Goal: Task Accomplishment & Management: Complete application form

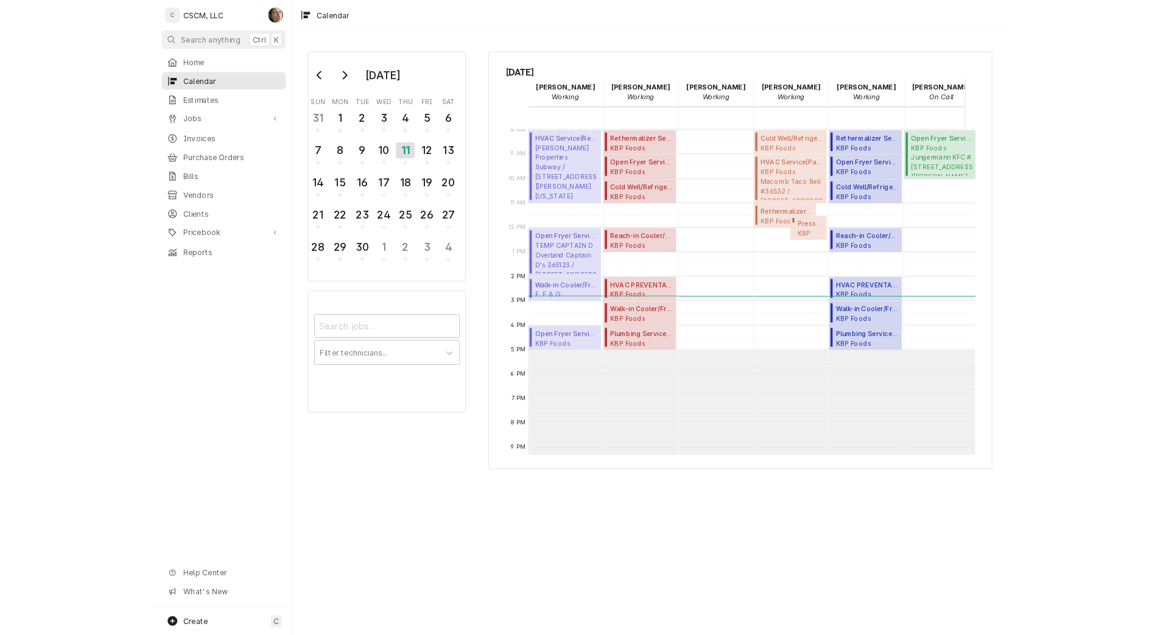
scroll to position [222, 0]
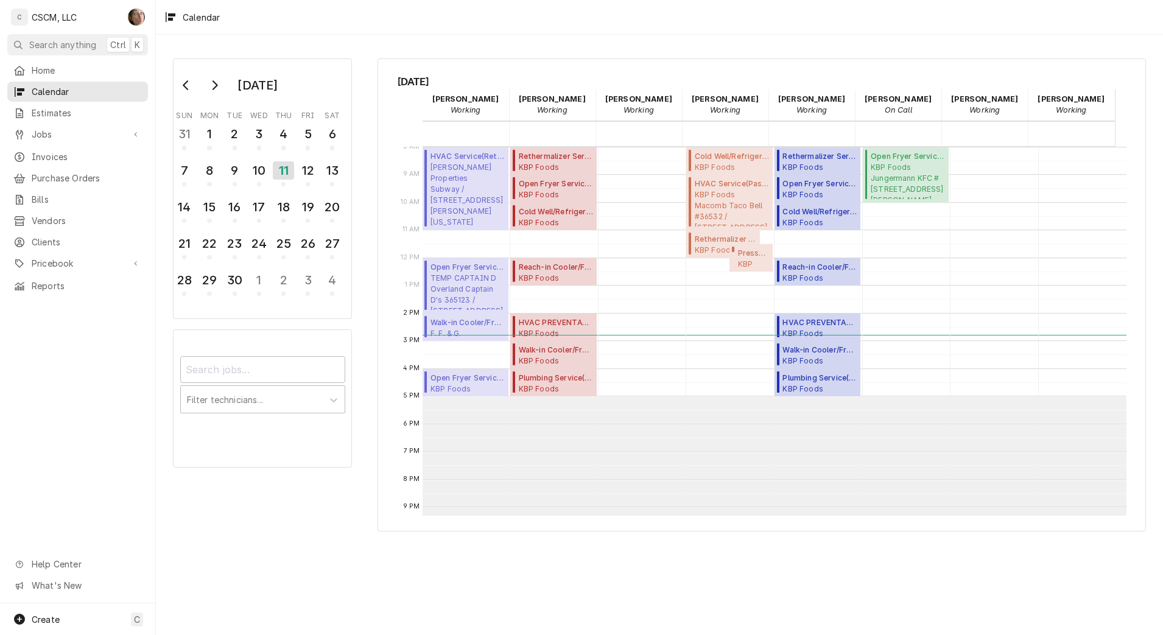
click at [425, 67] on div "Thursday, Sep 11th Chris Lynch Working 11 Thu Izaia Bain Working 11 Thu James B…" at bounding box center [762, 294] width 769 height 473
click at [316, 170] on div "12" at bounding box center [307, 170] width 21 height 21
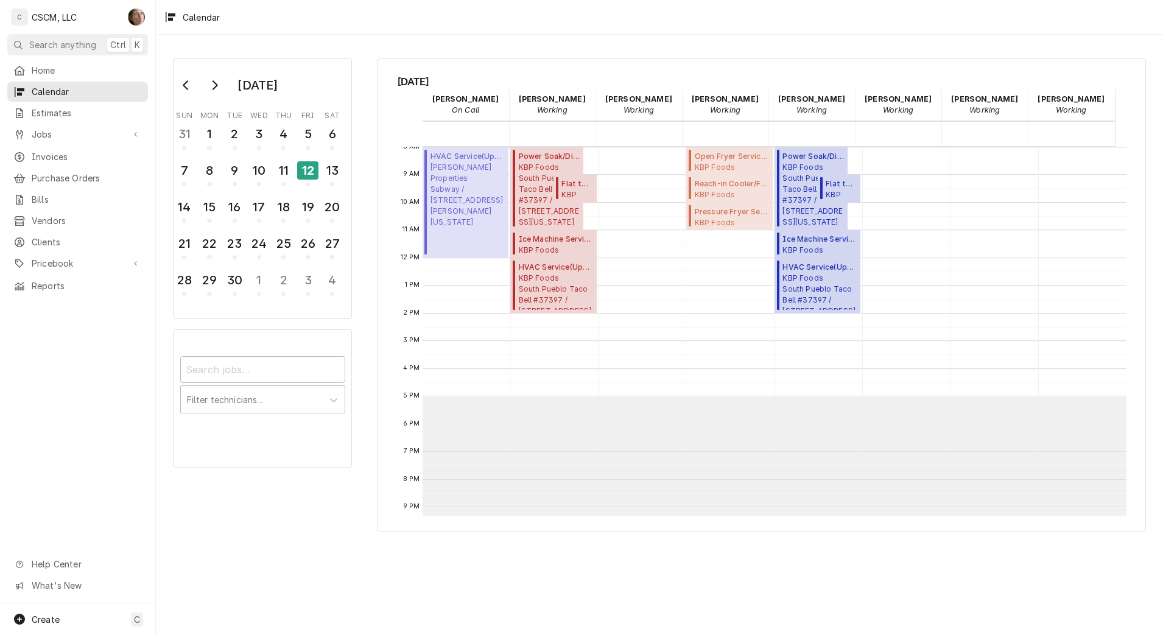
click at [432, 24] on div "Calendar" at bounding box center [660, 17] width 1008 height 34
click at [78, 325] on div "Home Calendar Estimates Jobs Jobs Job Series Invoices Purchase Orders Bills Ven…" at bounding box center [77, 331] width 155 height 543
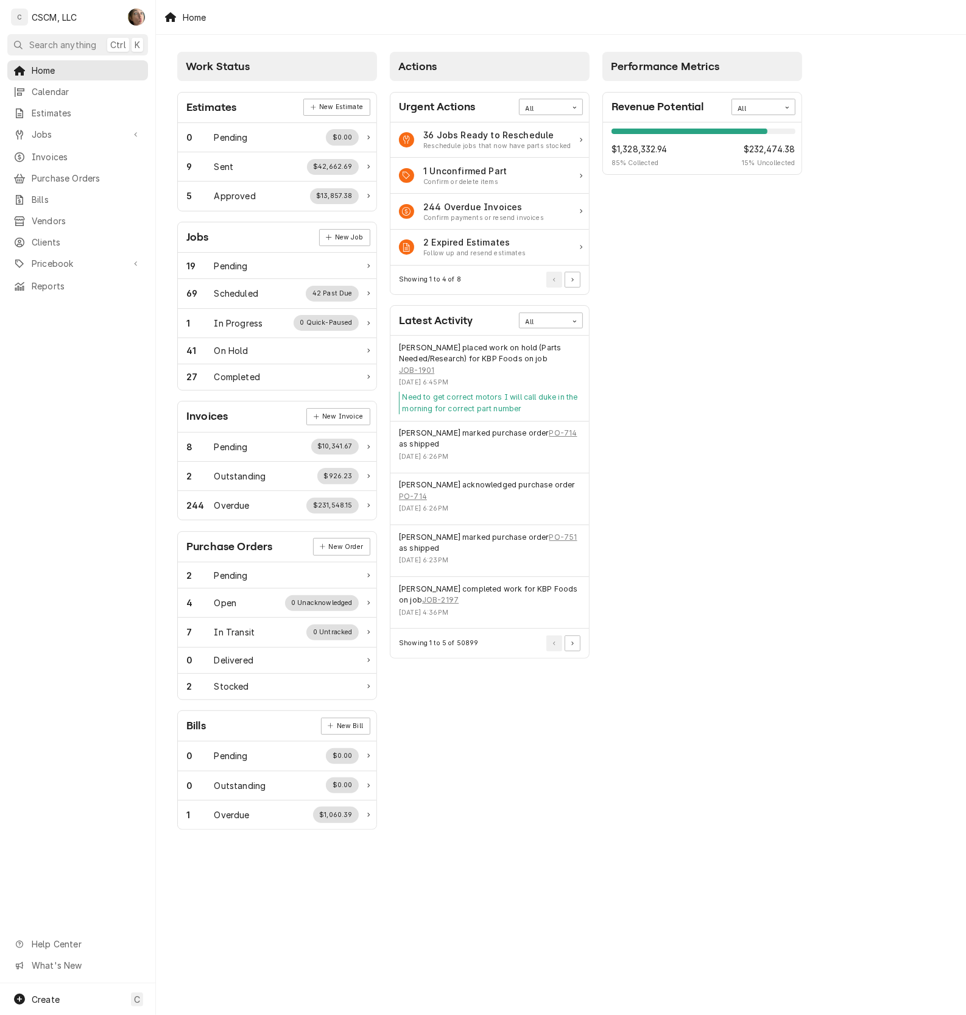
click at [530, 364] on div "Jonnie Pakovich placed work on hold (Parts Needed/Research) for KBP Foods on jo…" at bounding box center [490, 359] width 182 height 34
click at [574, 644] on button "Pagination Controls" at bounding box center [573, 643] width 16 height 16
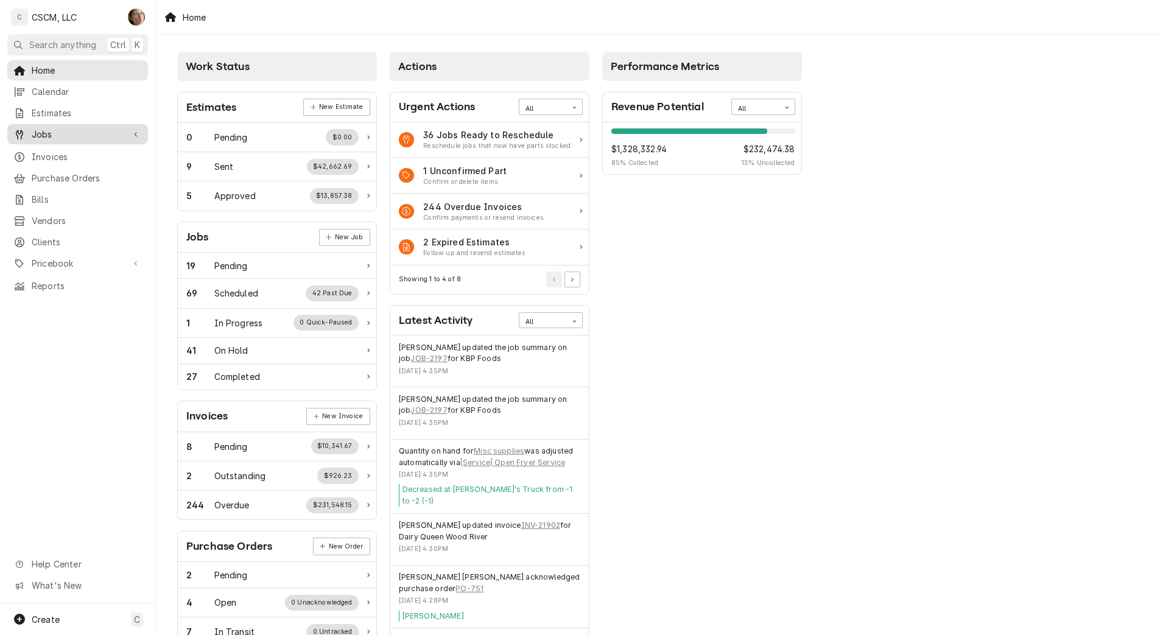
click at [86, 124] on link "Jobs" at bounding box center [77, 134] width 141 height 20
click at [80, 149] on span "Jobs" at bounding box center [87, 155] width 110 height 13
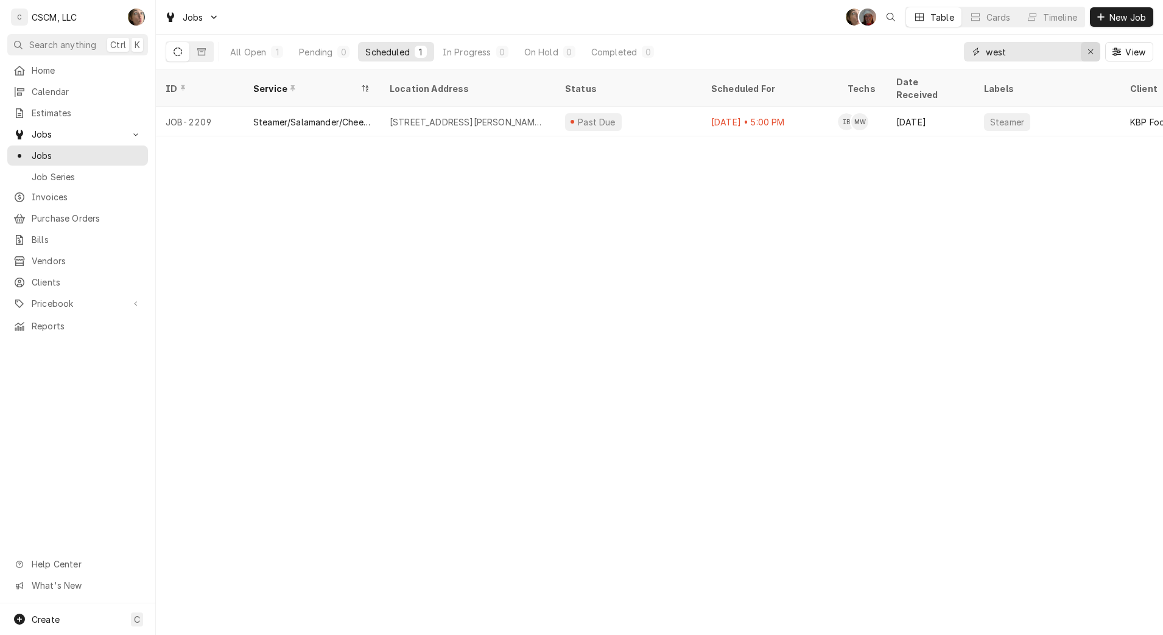
click at [1085, 50] on div "Erase input" at bounding box center [1091, 52] width 12 height 12
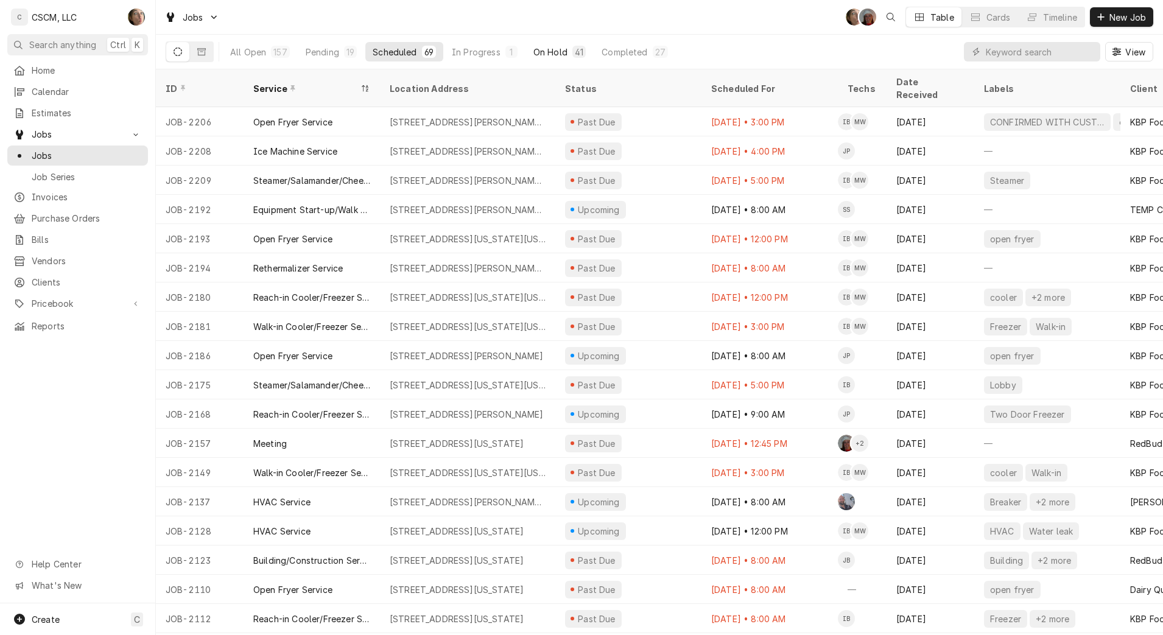
click at [553, 48] on div "On Hold" at bounding box center [551, 52] width 34 height 13
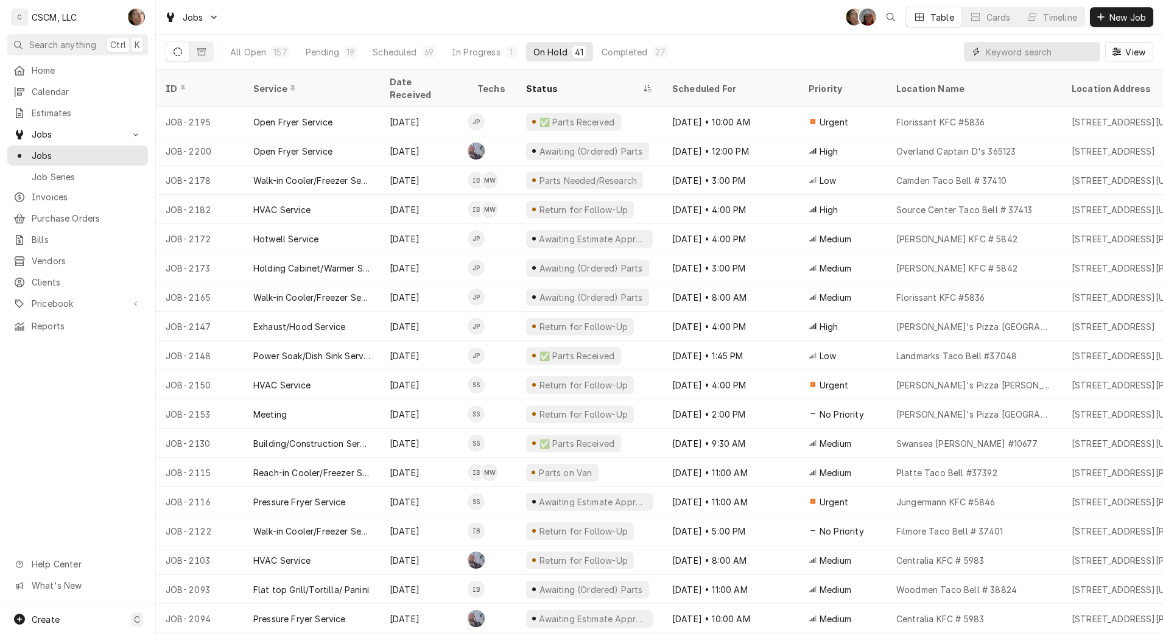
click at [986, 61] on input "Dynamic Content Wrapper" at bounding box center [1040, 51] width 108 height 19
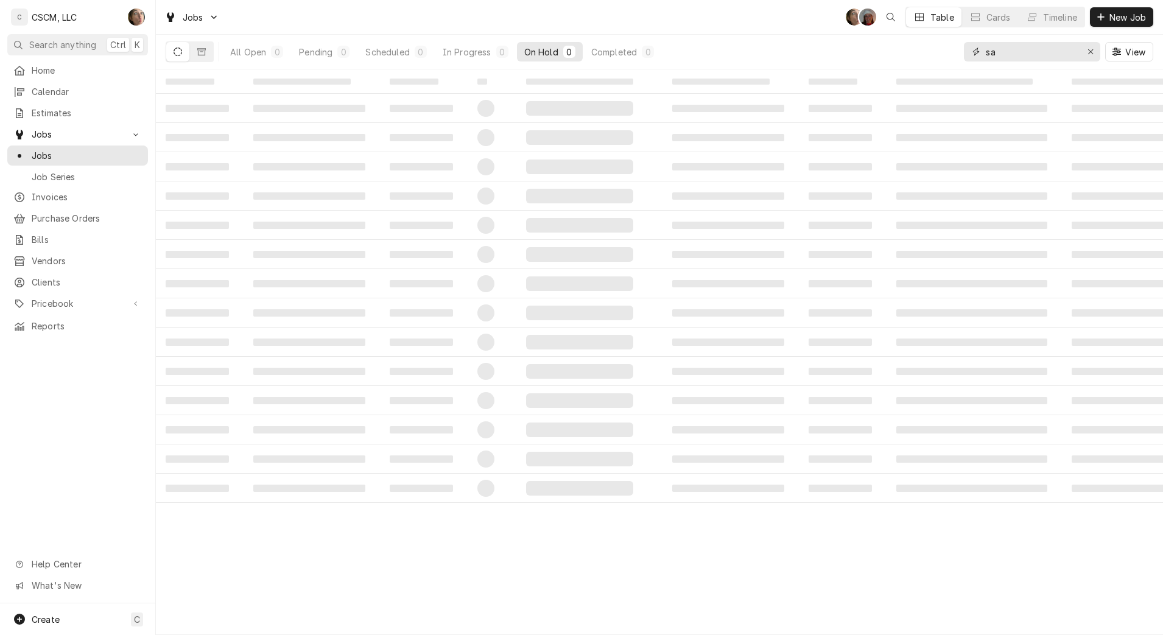
type input "s"
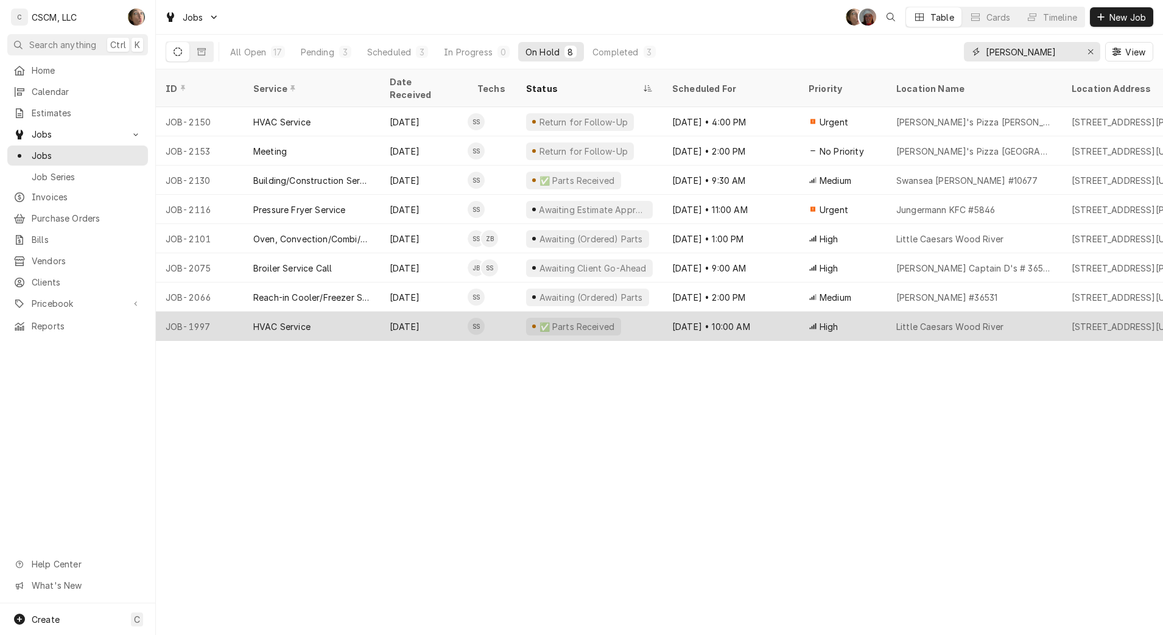
type input "[PERSON_NAME]"
click at [802, 312] on div "High" at bounding box center [843, 326] width 88 height 29
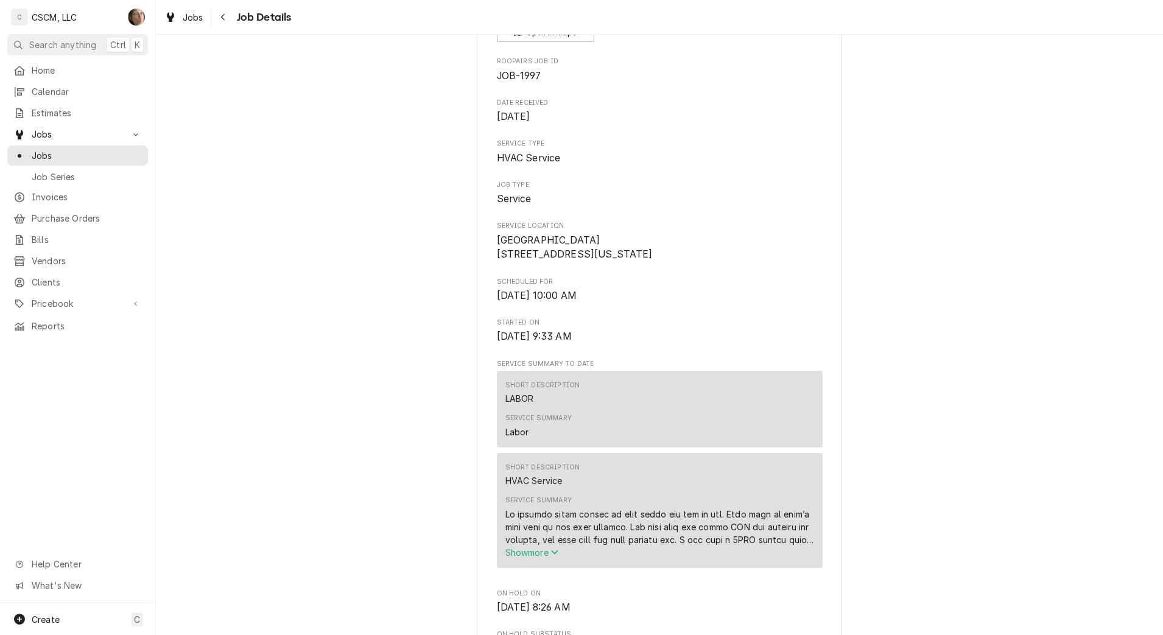
scroll to position [112, 0]
click at [221, 16] on icon "Navigate back" at bounding box center [223, 17] width 5 height 9
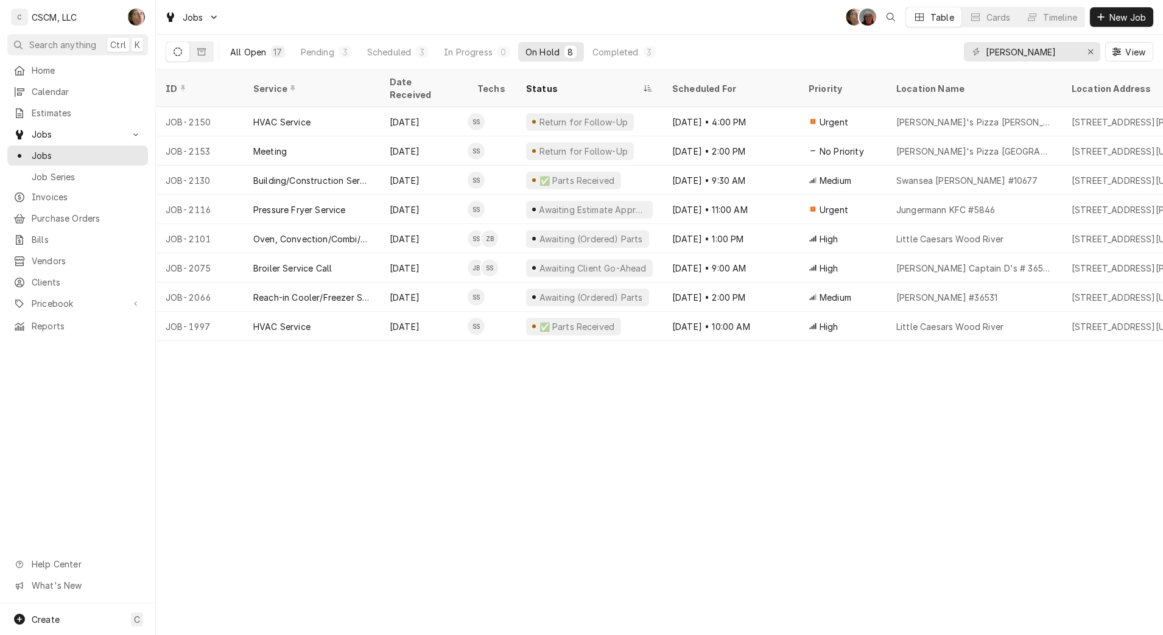
click at [284, 49] on button "All Open 17" at bounding box center [257, 51] width 69 height 19
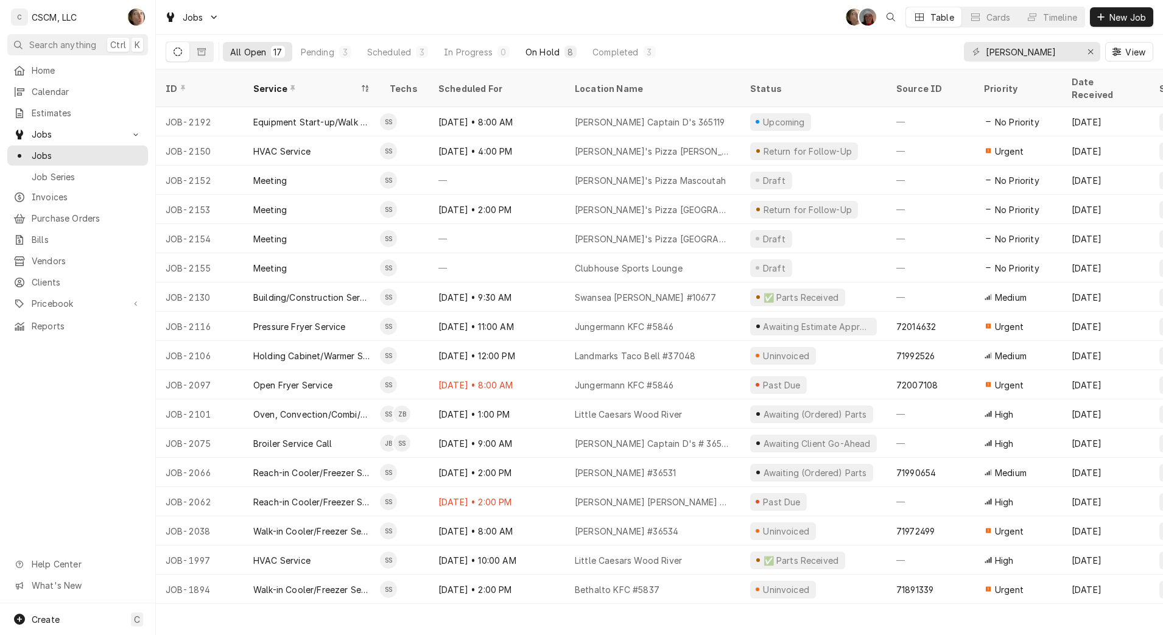
click at [538, 52] on div "On Hold" at bounding box center [543, 52] width 34 height 13
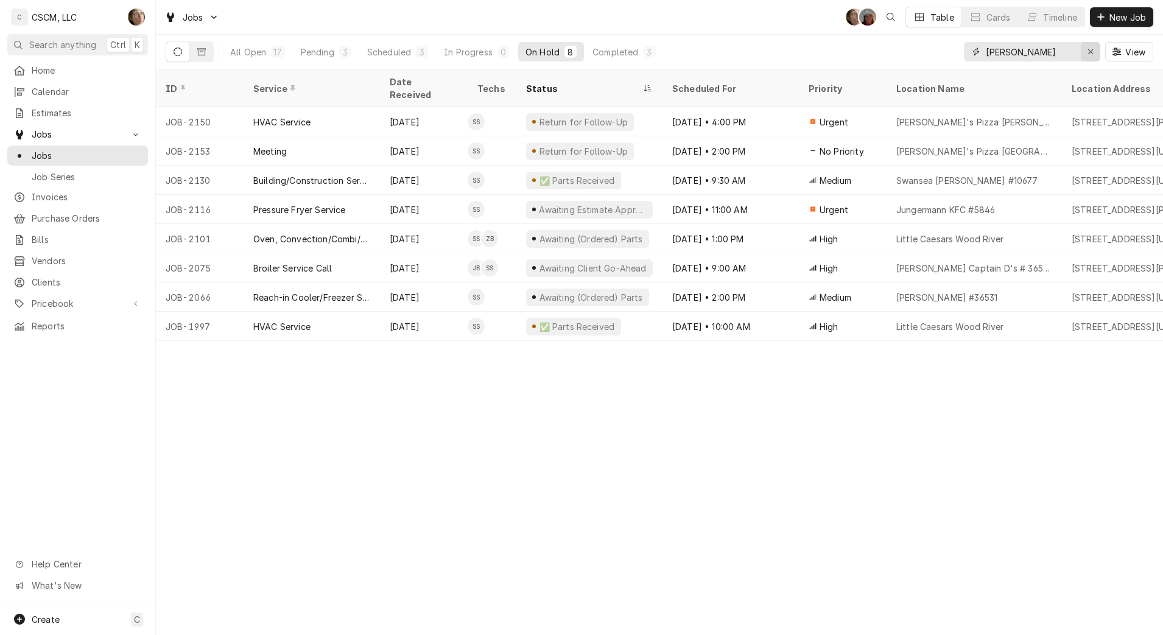
click at [1093, 51] on icon "Erase input" at bounding box center [1091, 52] width 7 height 9
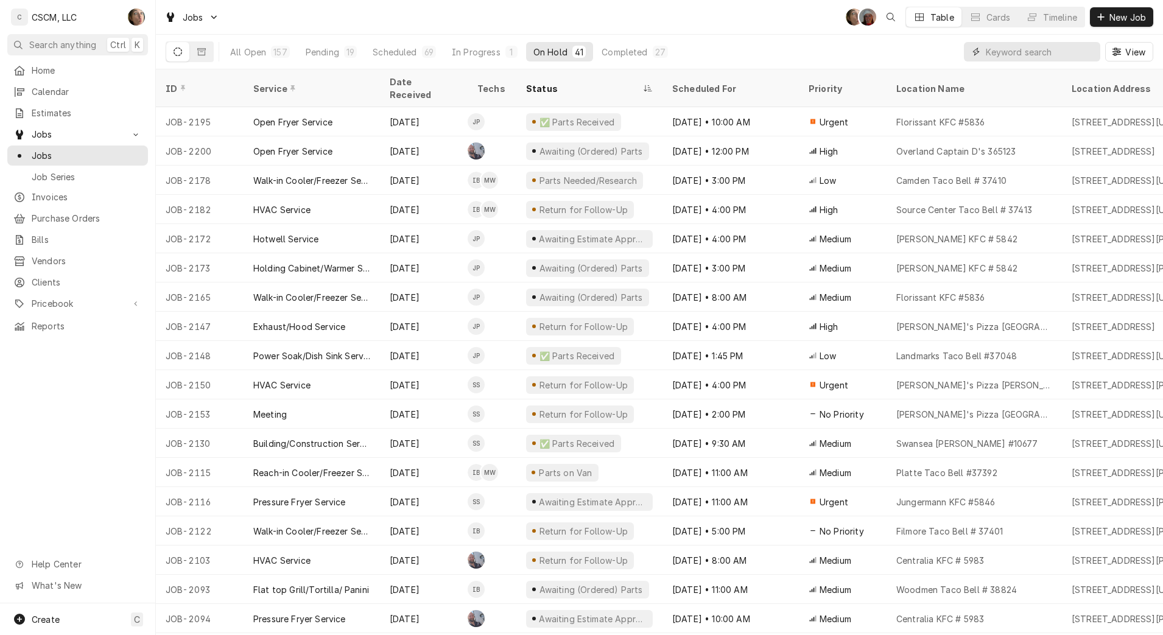
click at [1009, 49] on input "Dynamic Content Wrapper" at bounding box center [1040, 51] width 108 height 19
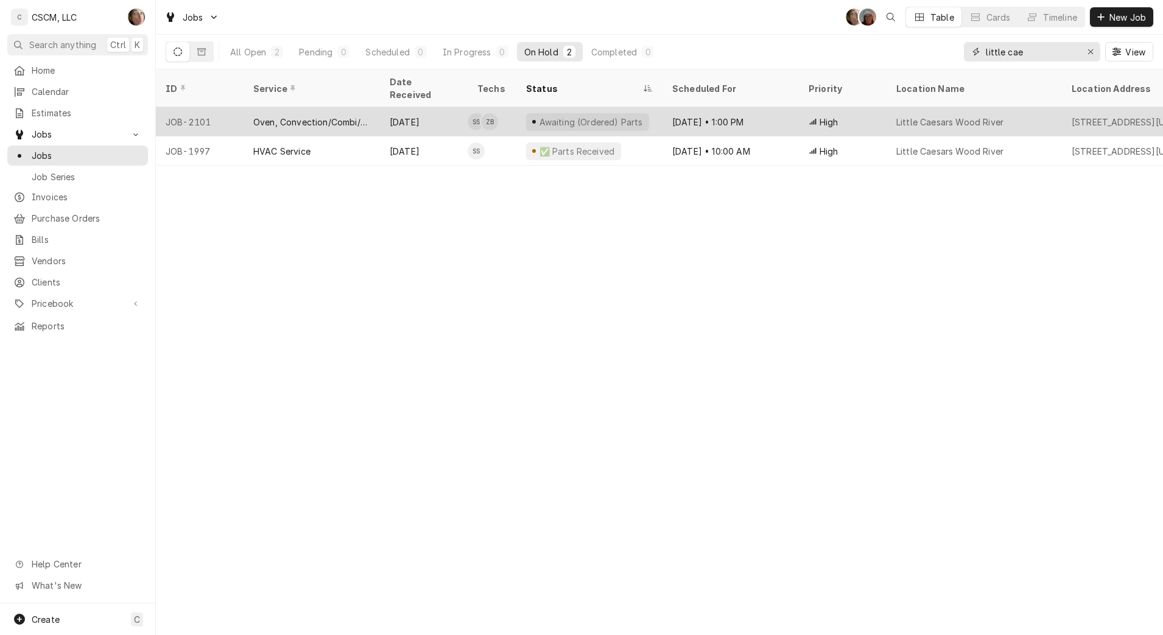
type input "little cae"
click at [888, 112] on div "Little Caesars Wood River" at bounding box center [974, 121] width 175 height 29
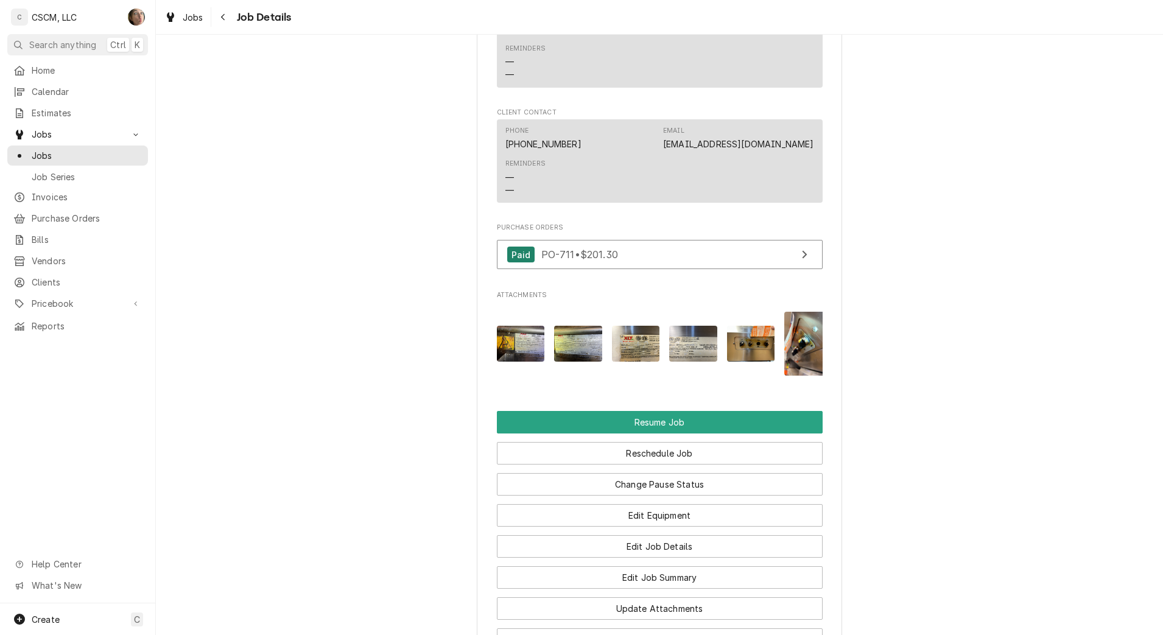
scroll to position [1279, 0]
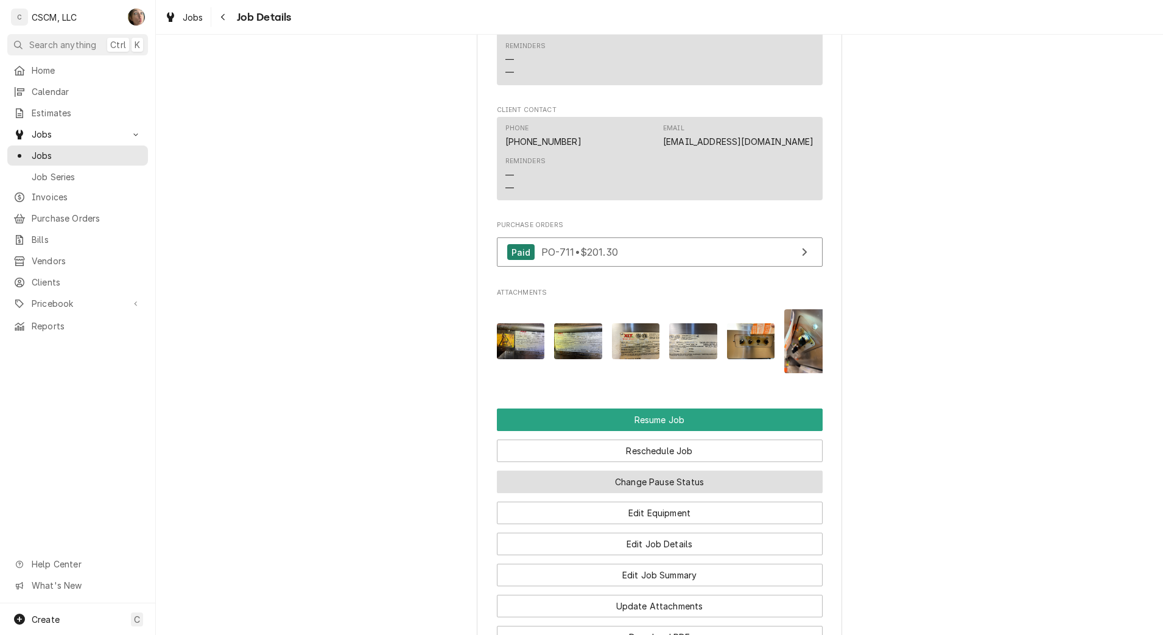
click at [729, 493] on button "Change Pause Status" at bounding box center [660, 482] width 326 height 23
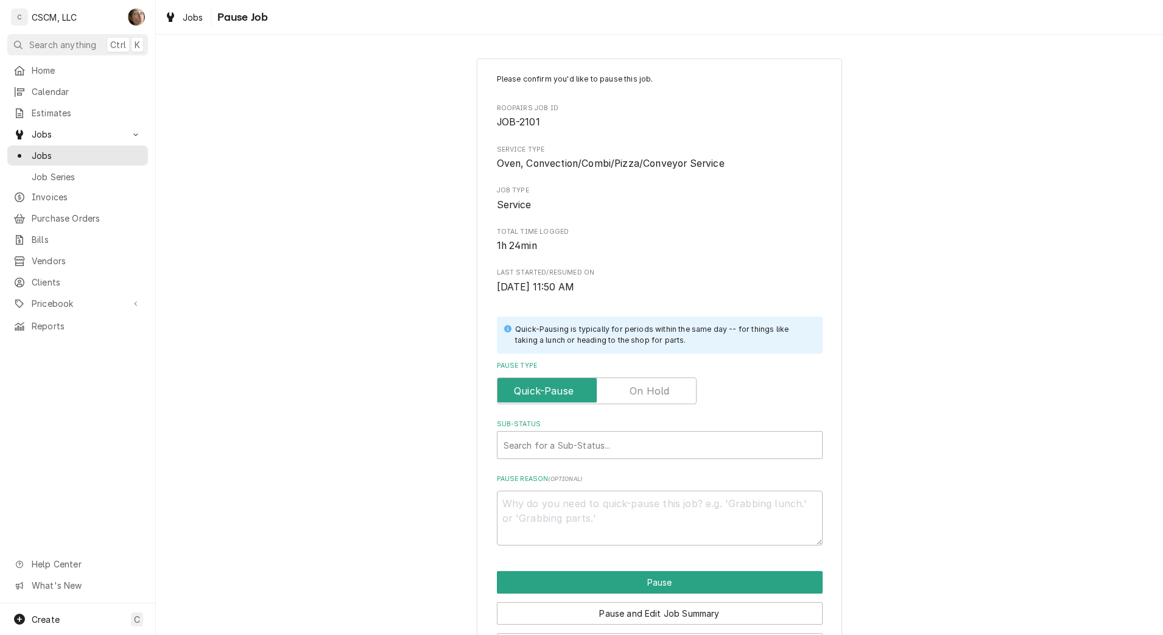
click at [654, 384] on label "Pause Type" at bounding box center [597, 391] width 200 height 27
click at [654, 384] on input "Pause Type" at bounding box center [597, 391] width 189 height 27
checkbox input "true"
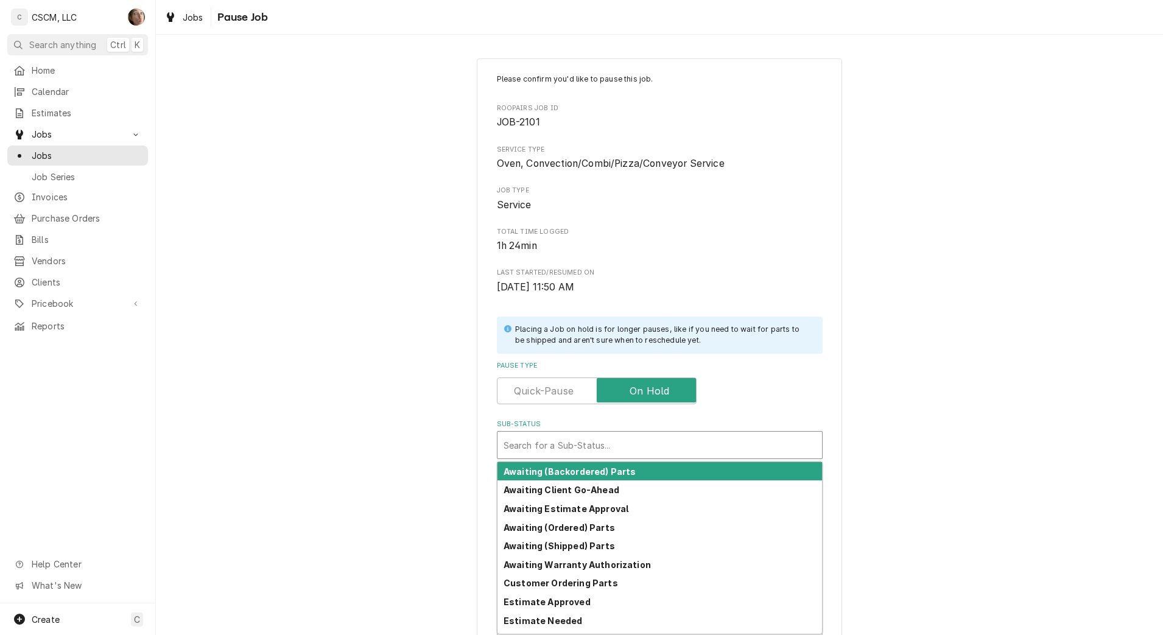
click at [598, 448] on div "Sub-Status" at bounding box center [660, 445] width 312 height 22
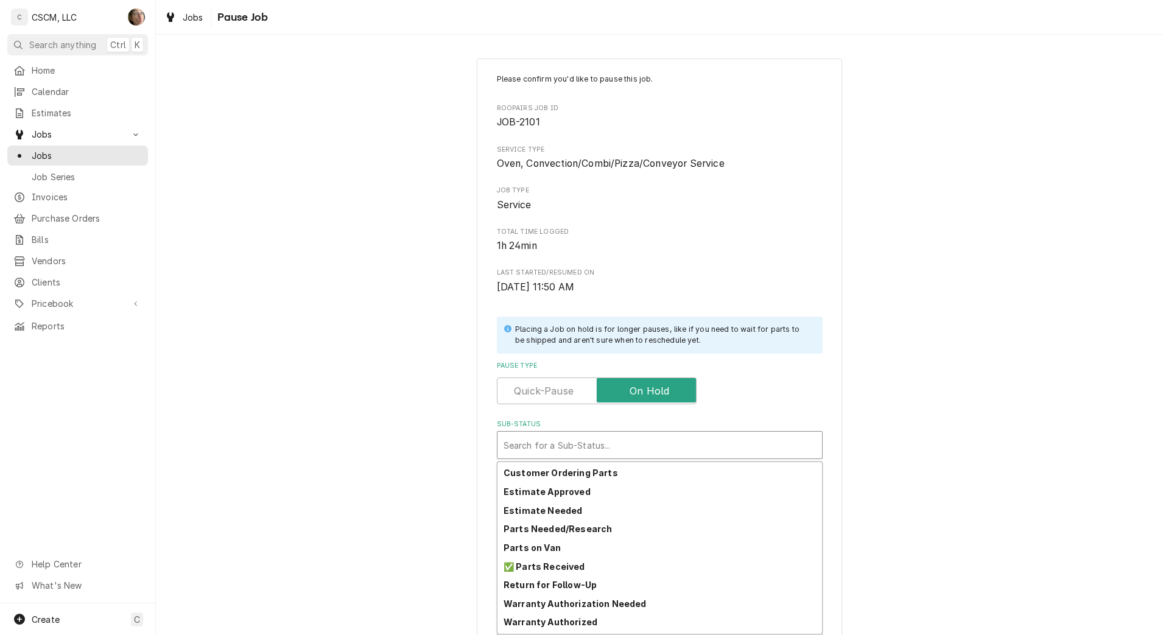
scroll to position [112, 0]
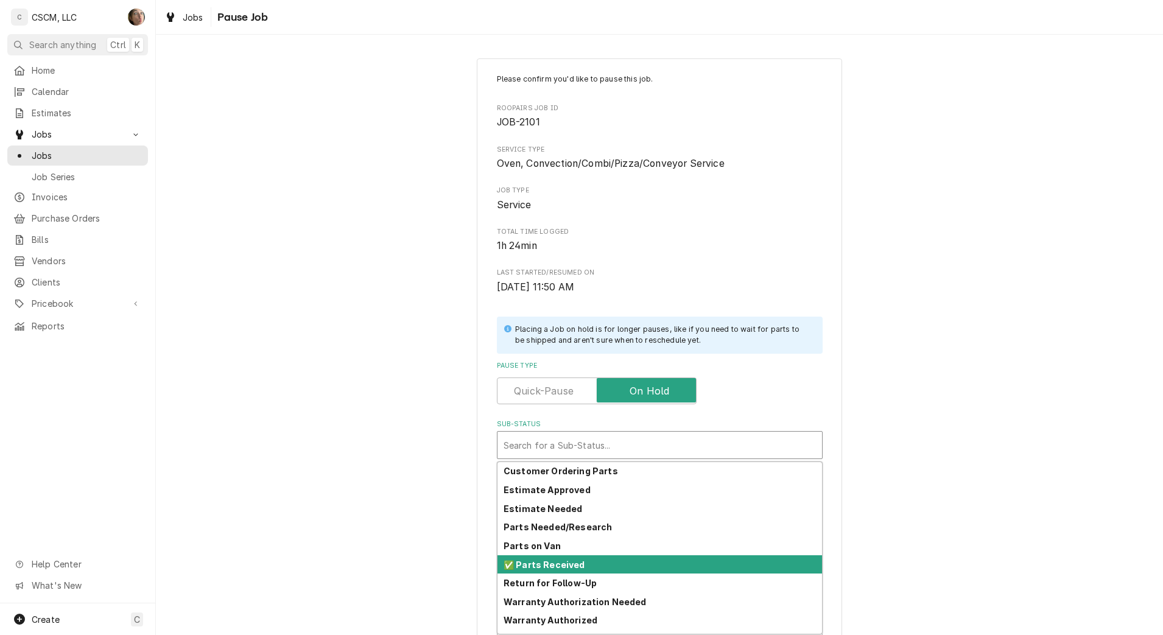
click at [584, 563] on div "✅ Parts Received" at bounding box center [660, 565] width 325 height 19
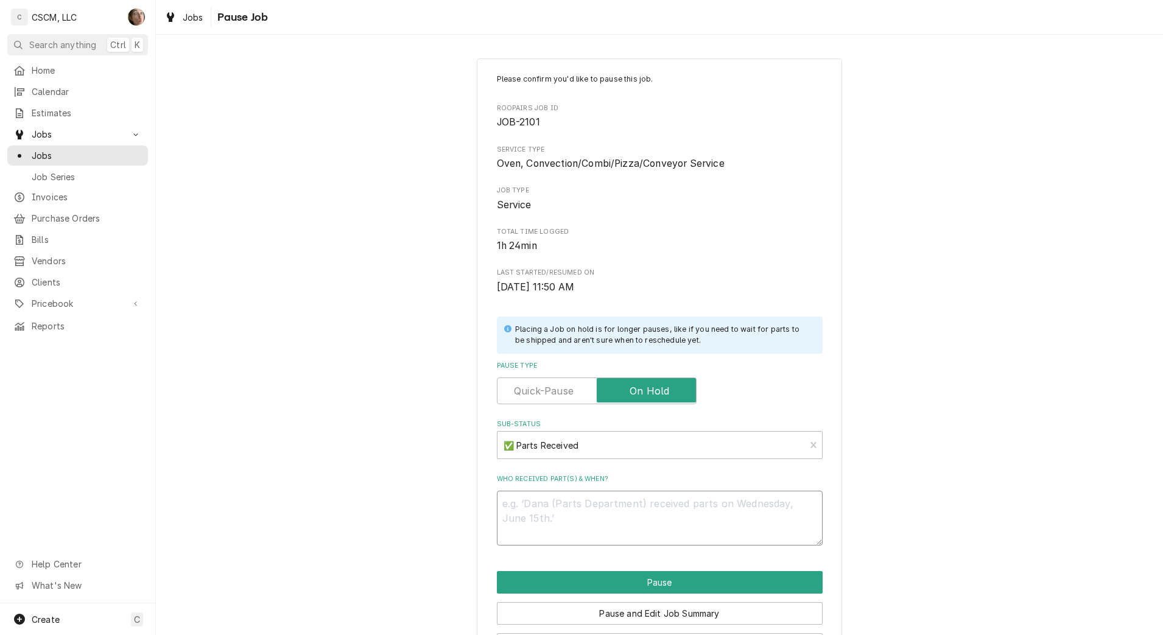
click at [581, 514] on textarea "Who received part(s) & when?" at bounding box center [660, 518] width 326 height 55
type textarea "x"
type textarea "p"
type textarea "x"
type textarea "pa"
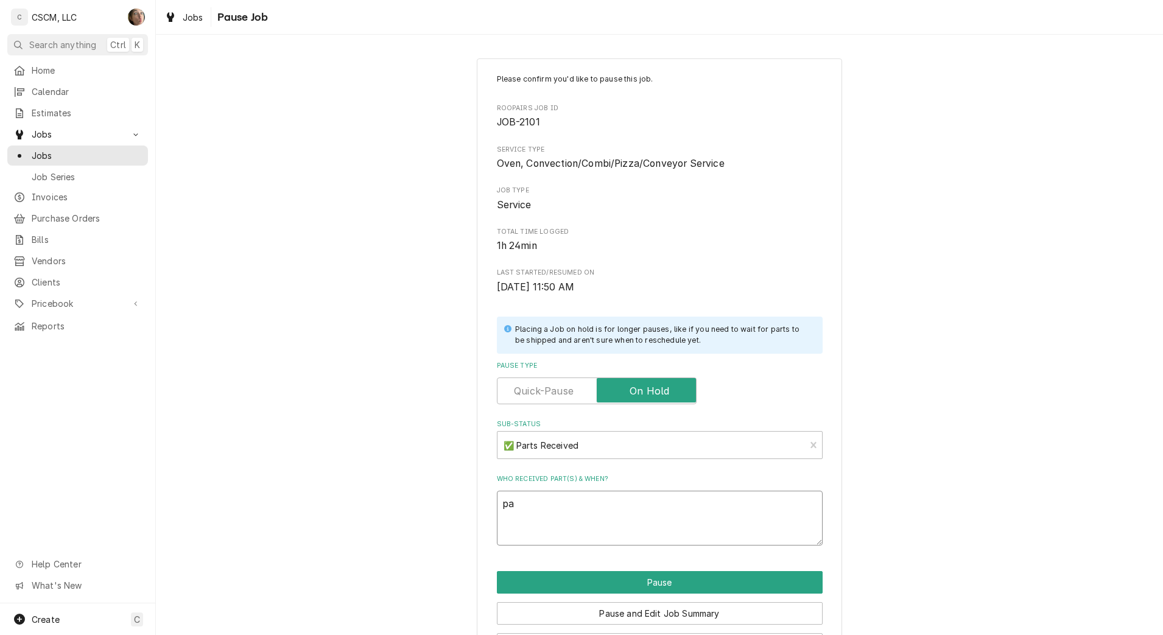
type textarea "x"
type textarea "par"
type textarea "x"
type textarea "part"
type textarea "x"
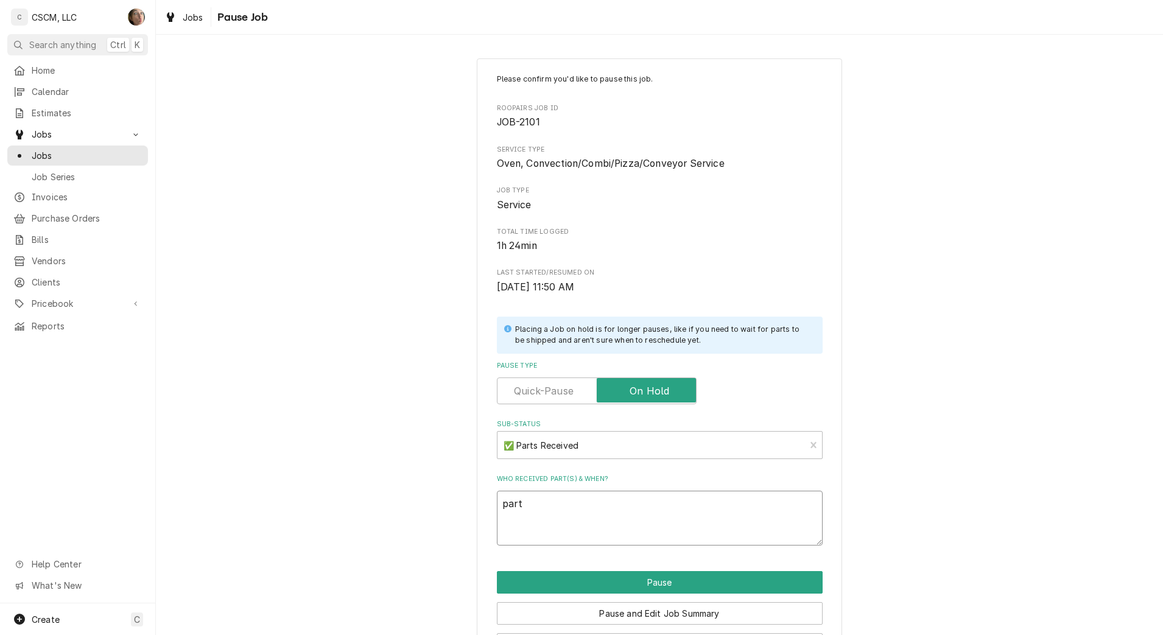
type textarea "parts"
type textarea "x"
type textarea "parts"
type textarea "x"
type textarea "parts r"
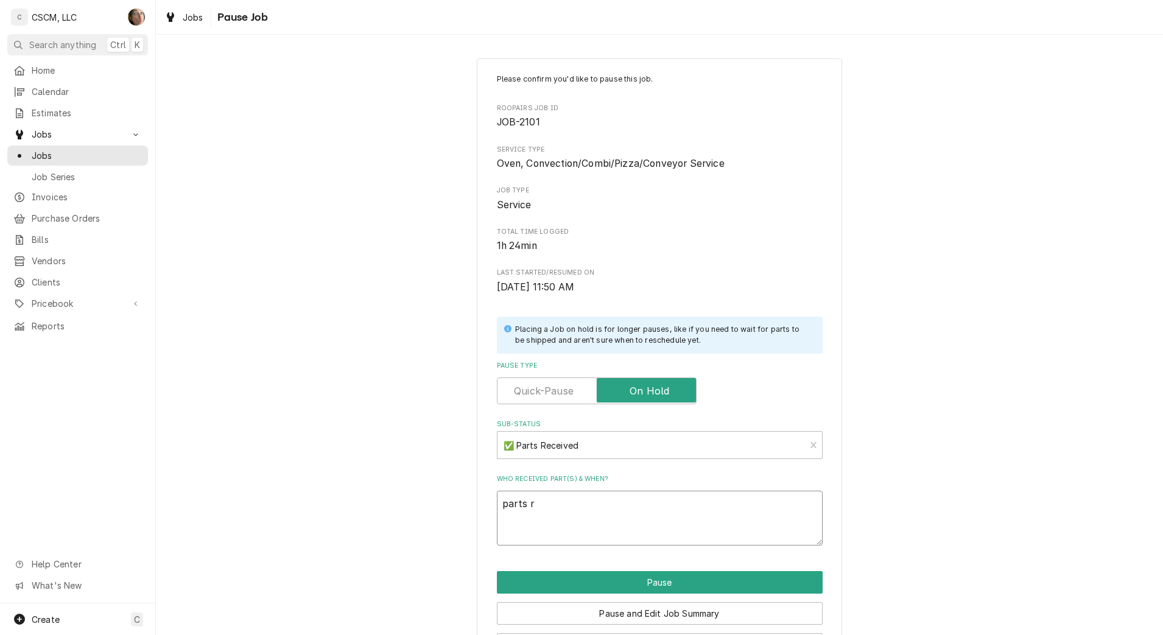
type textarea "x"
type textarea "parts re"
type textarea "x"
type textarea "parts rec"
type textarea "x"
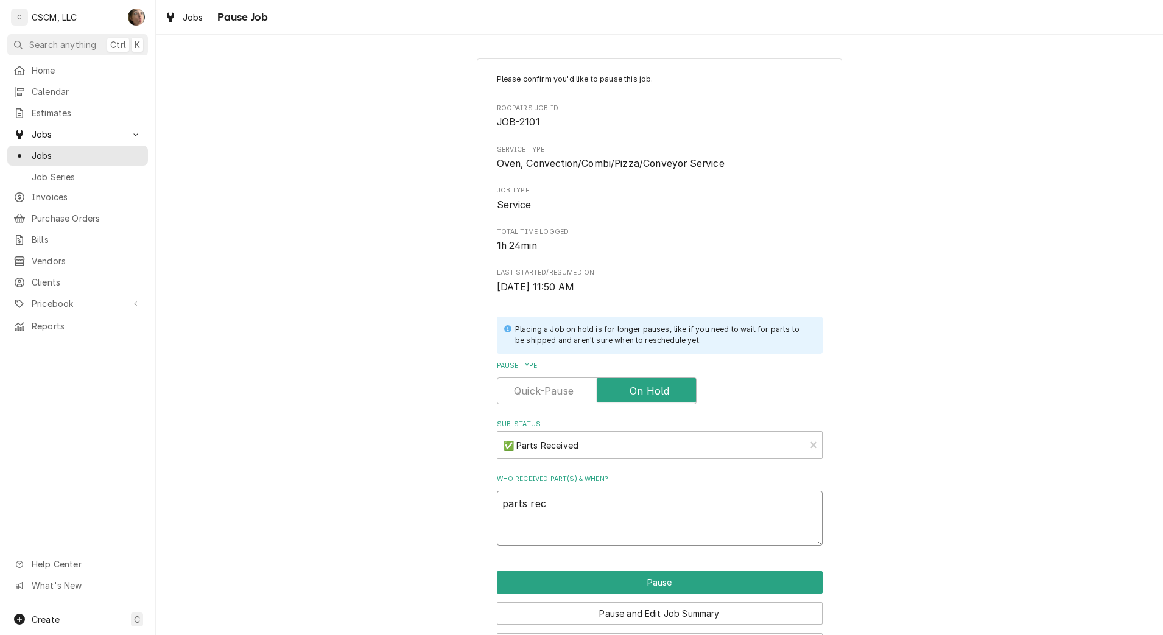
type textarea "parts rece"
type textarea "x"
type textarea "parts recei"
type textarea "x"
type textarea "parts receiv"
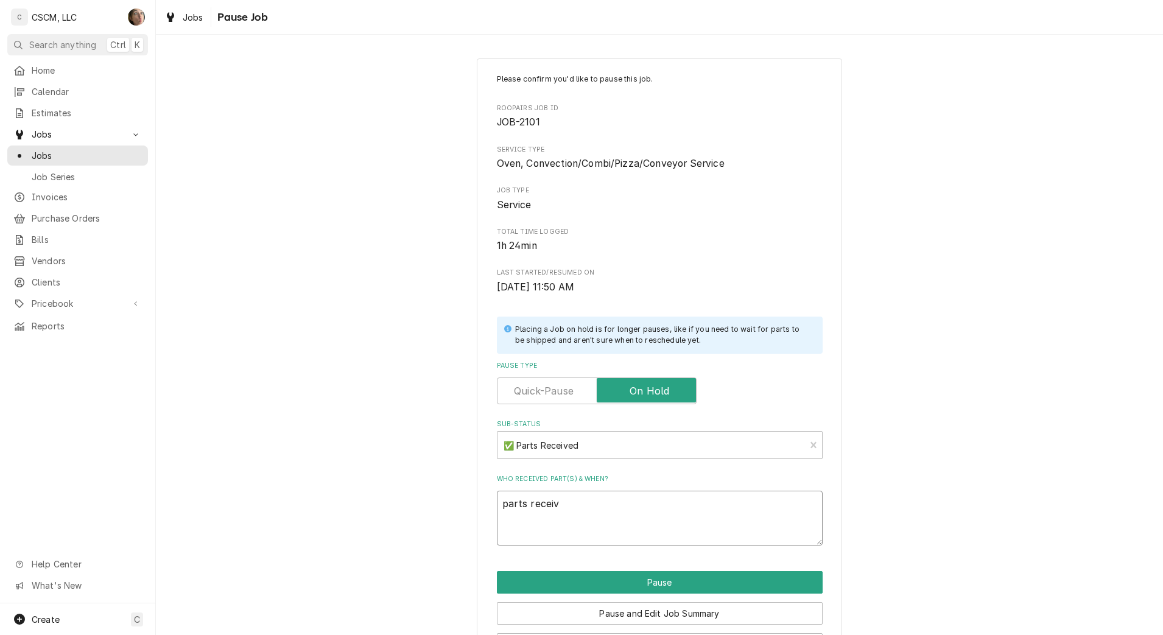
type textarea "x"
type textarea "parts receive"
type textarea "x"
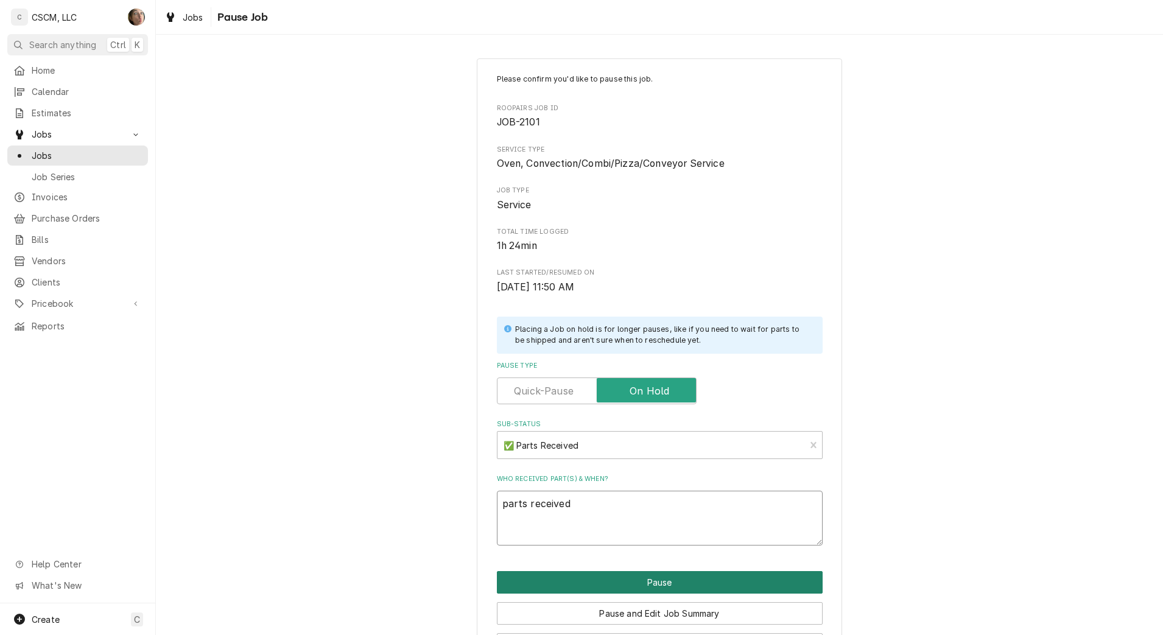
type textarea "parts received"
click at [607, 575] on button "Pause" at bounding box center [660, 582] width 326 height 23
type textarea "x"
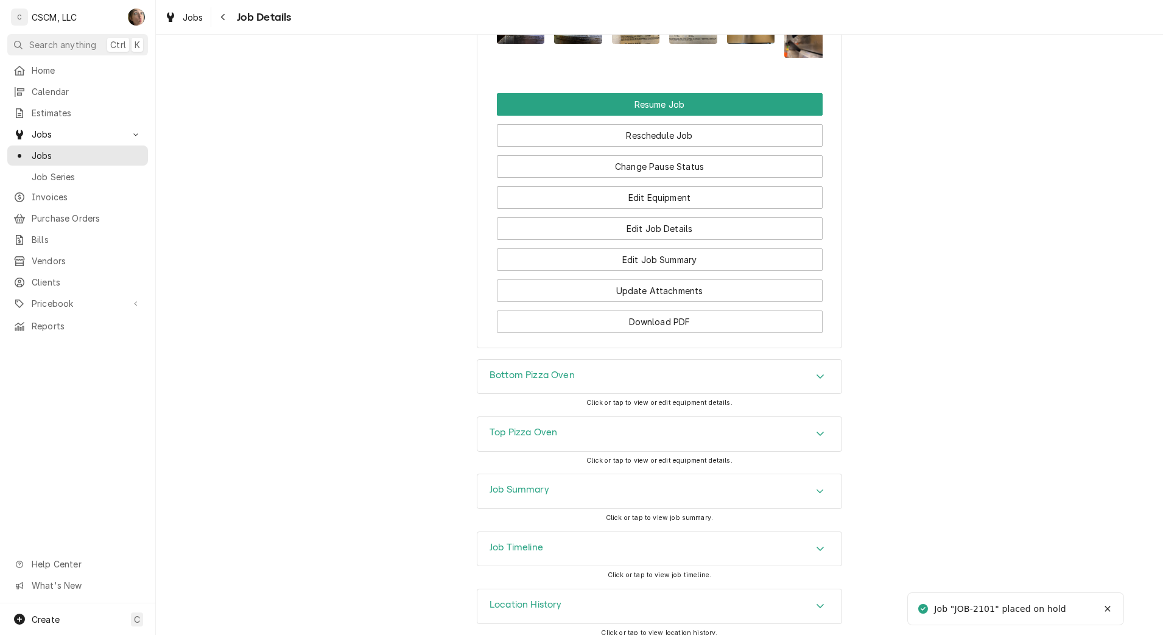
scroll to position [1560, 0]
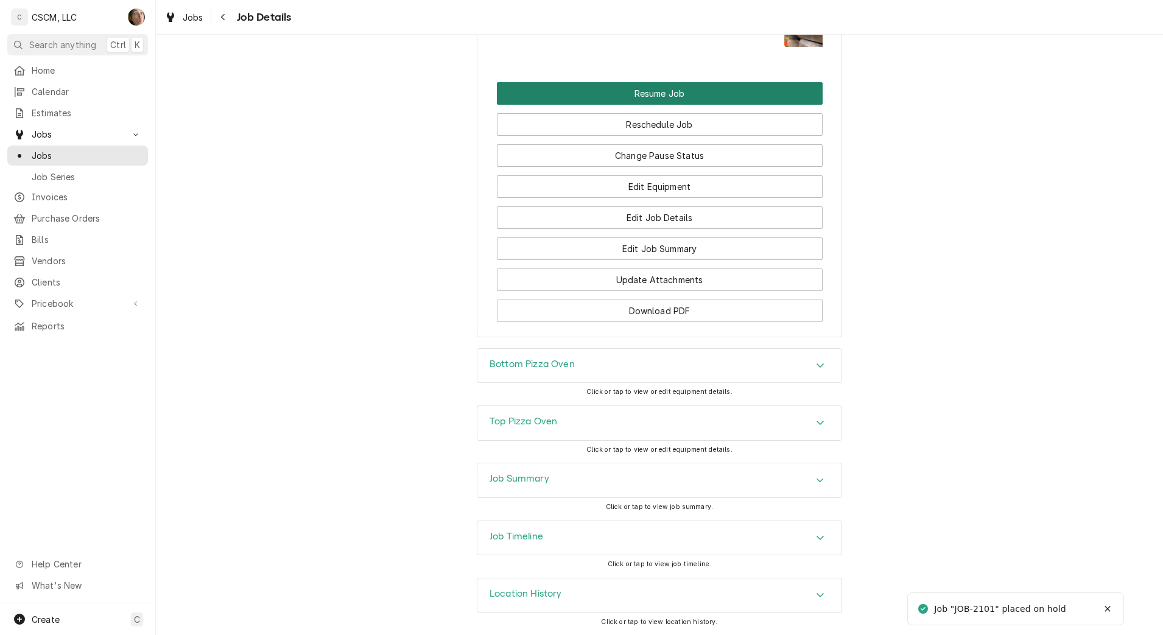
click at [685, 98] on button "Resume Job" at bounding box center [660, 93] width 326 height 23
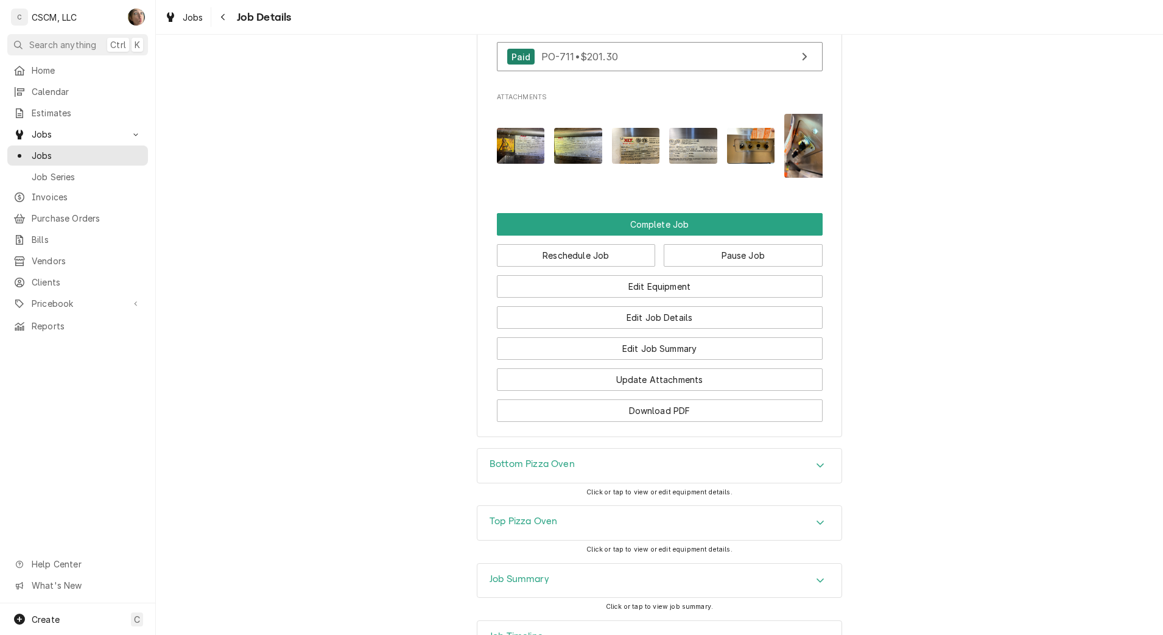
scroll to position [1308, 0]
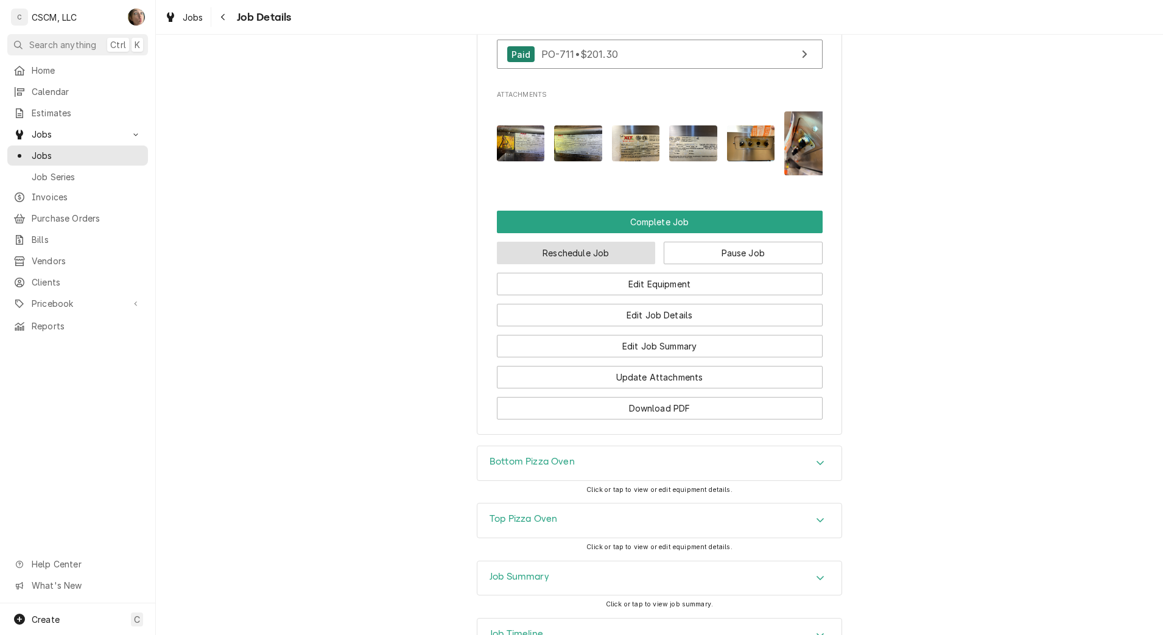
click at [621, 264] on button "Reschedule Job" at bounding box center [576, 253] width 159 height 23
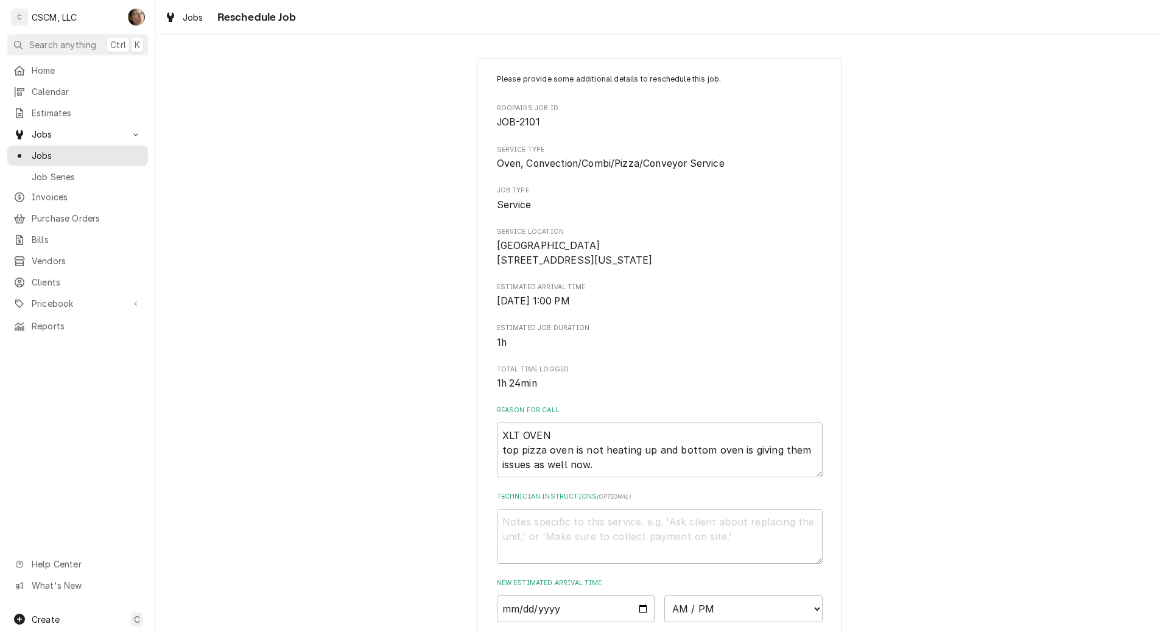
scroll to position [275, 0]
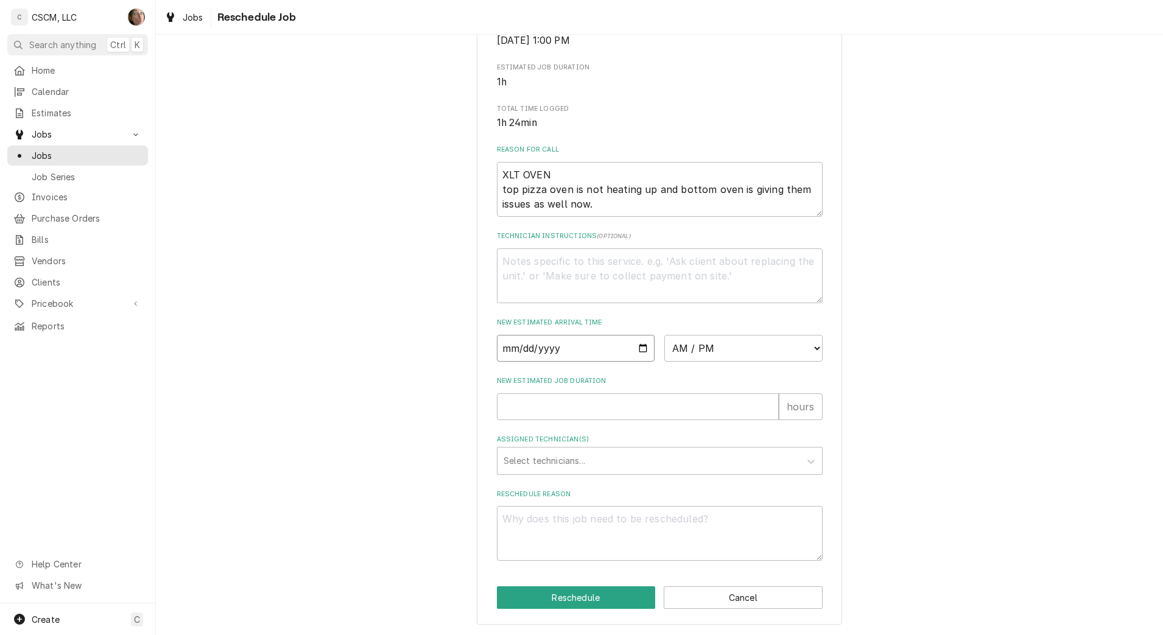
click at [637, 353] on input "Date" at bounding box center [576, 348] width 158 height 27
type input "[DATE]"
type textarea "x"
click at [708, 351] on select "AM / PM 6:00 AM 6:15 AM 6:30 AM 6:45 AM 7:00 AM 7:15 AM 7:30 AM 7:45 AM 8:00 AM…" at bounding box center [744, 348] width 158 height 27
select select "09:00:00"
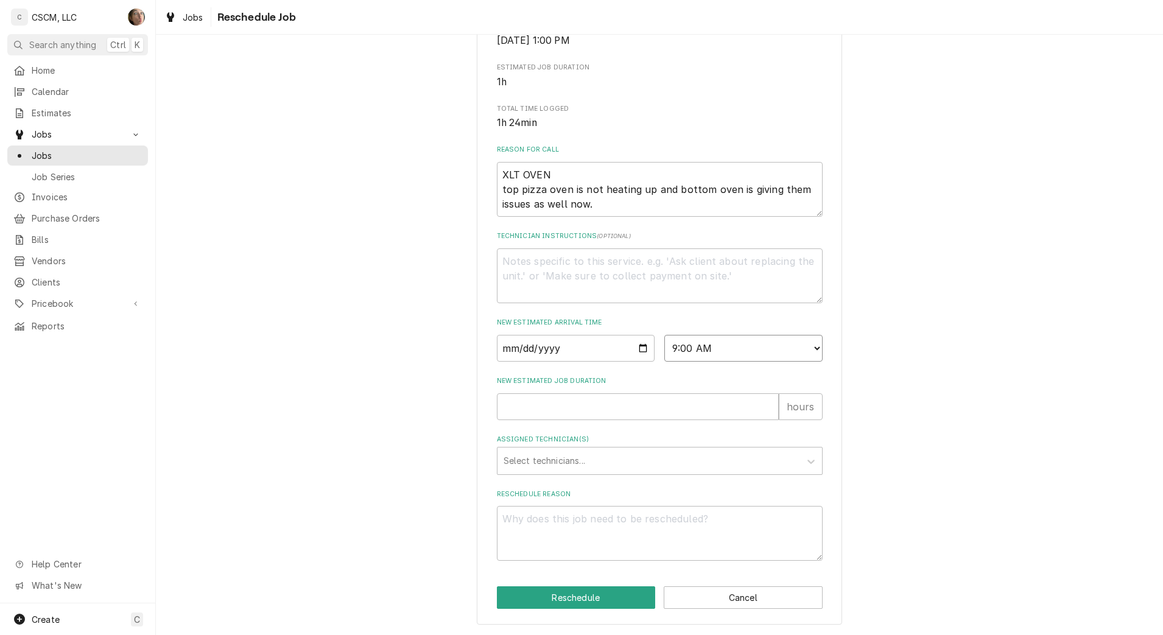
click at [665, 335] on select "AM / PM 6:00 AM 6:15 AM 6:30 AM 6:45 AM 7:00 AM 7:15 AM 7:30 AM 7:45 AM 8:00 AM…" at bounding box center [744, 348] width 158 height 27
click at [683, 402] on input "New Estimated Job Duration" at bounding box center [638, 407] width 282 height 27
type textarea "x"
type input "3"
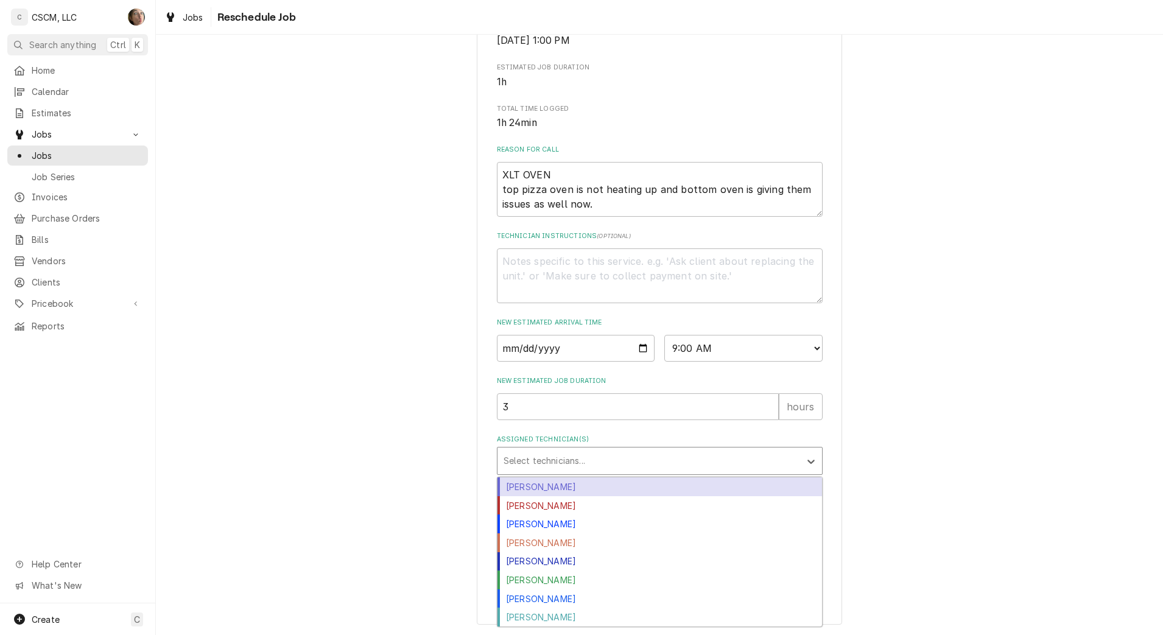
click at [652, 474] on div "Select technicians..." at bounding box center [660, 461] width 326 height 28
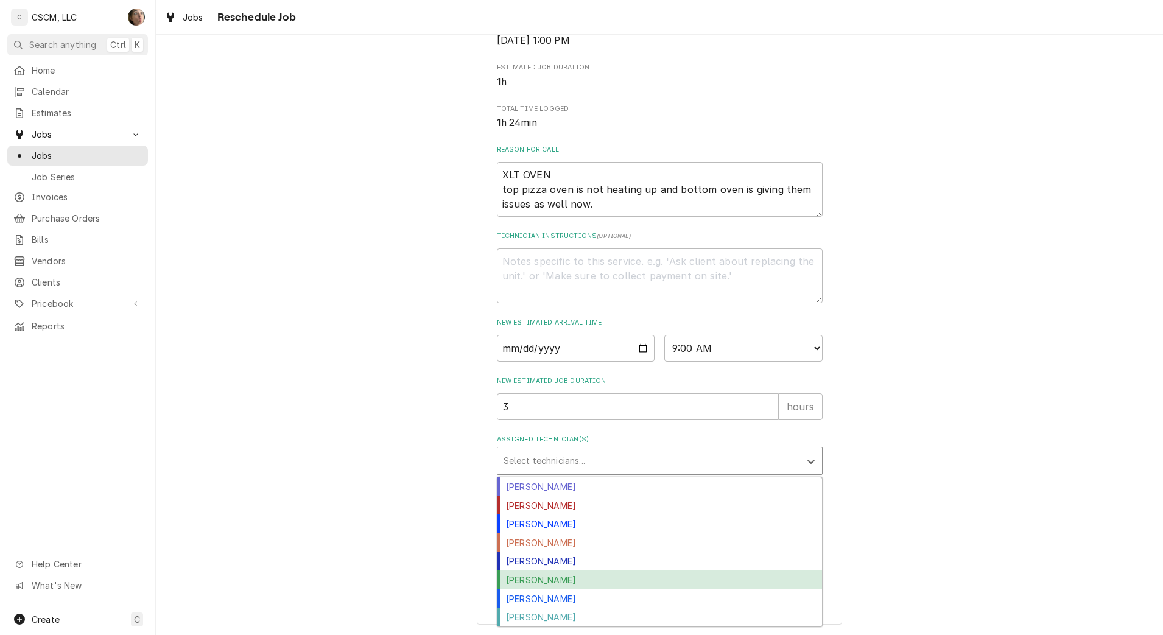
click at [616, 582] on div "[PERSON_NAME]" at bounding box center [660, 580] width 325 height 19
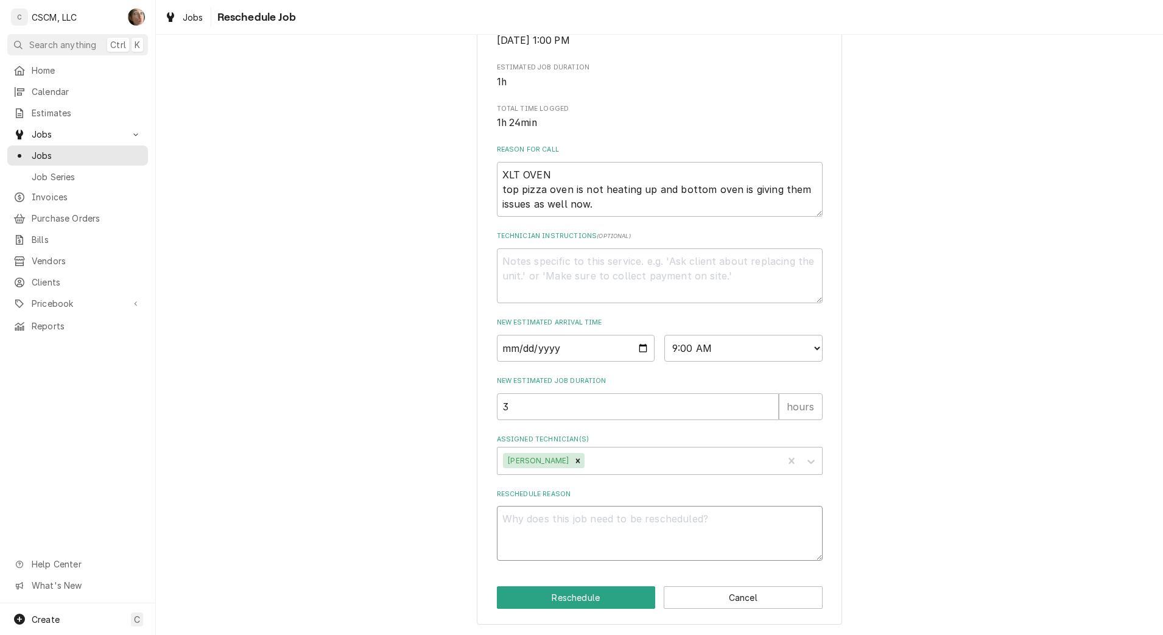
click at [627, 535] on textarea "Reschedule Reason" at bounding box center [660, 533] width 326 height 55
type textarea "x"
type textarea "pa"
type textarea "x"
type textarea "par"
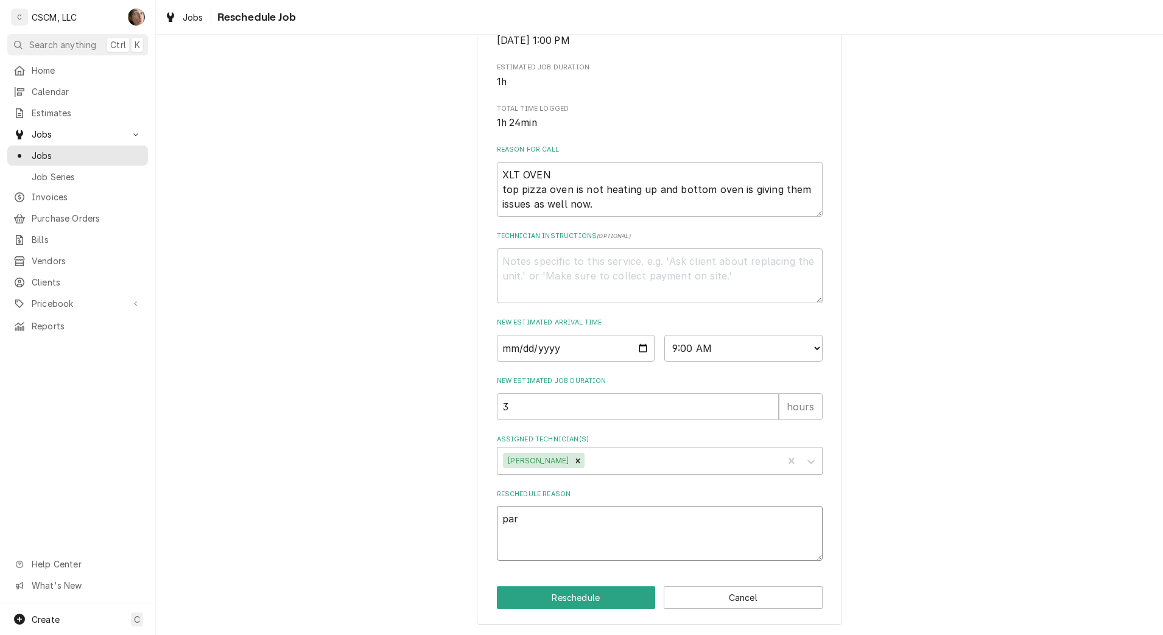
type textarea "x"
type textarea "parts"
type textarea "x"
type textarea "parts"
type textarea "x"
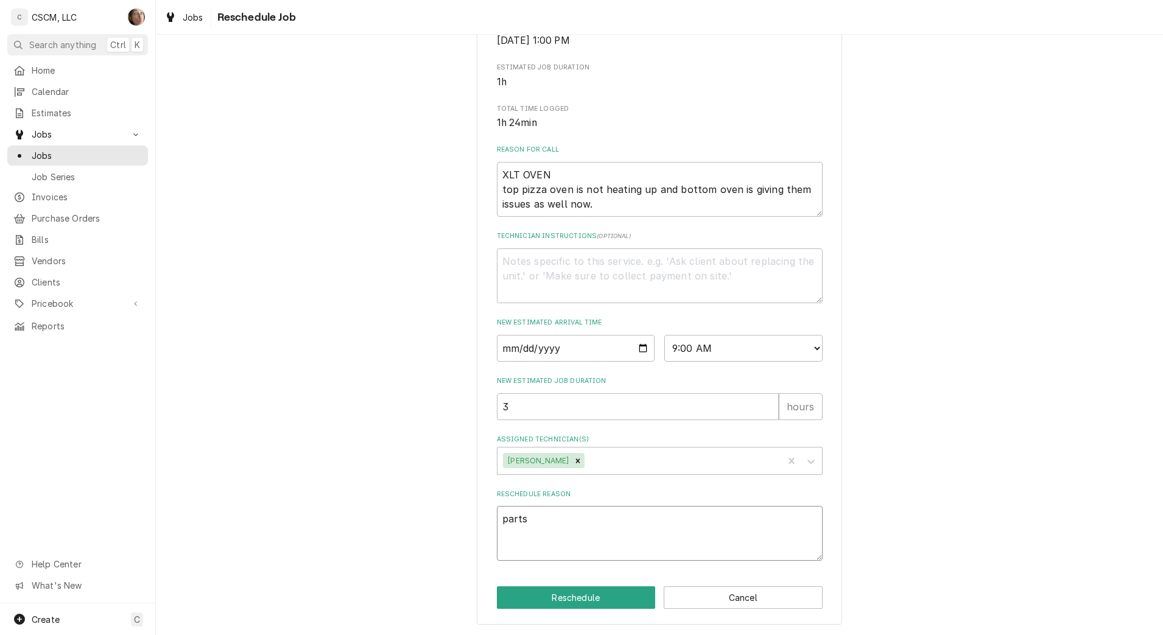
type textarea "parts r"
type textarea "x"
type textarea "parts re"
type textarea "x"
type textarea "parts rec"
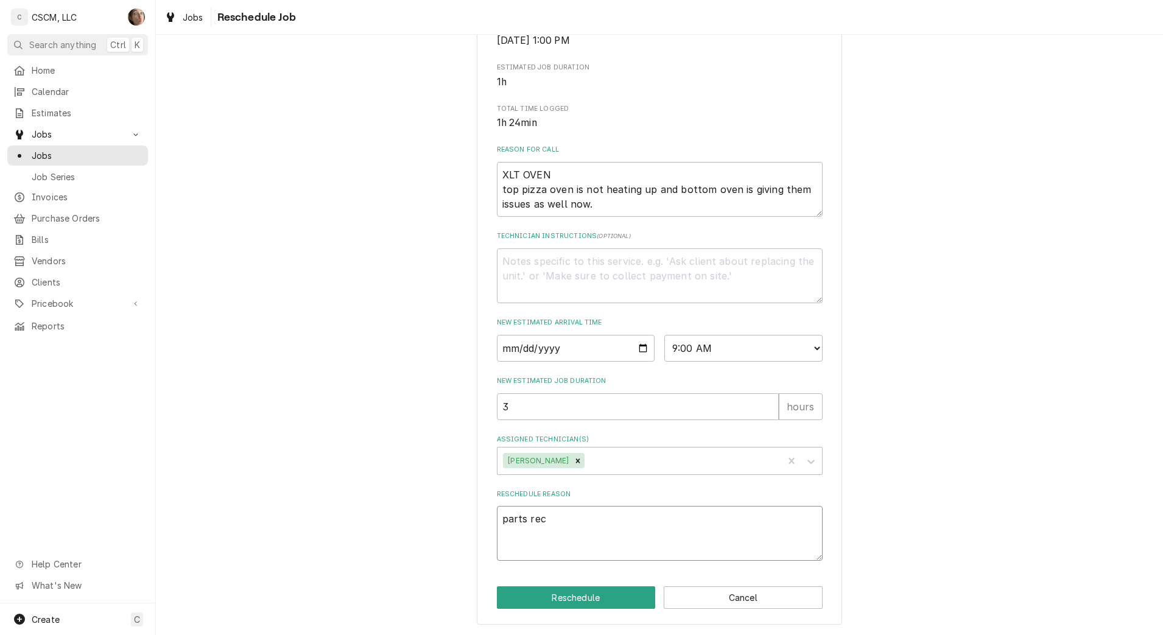
type textarea "x"
type textarea "parts rece"
type textarea "x"
type textarea "parts recei"
type textarea "x"
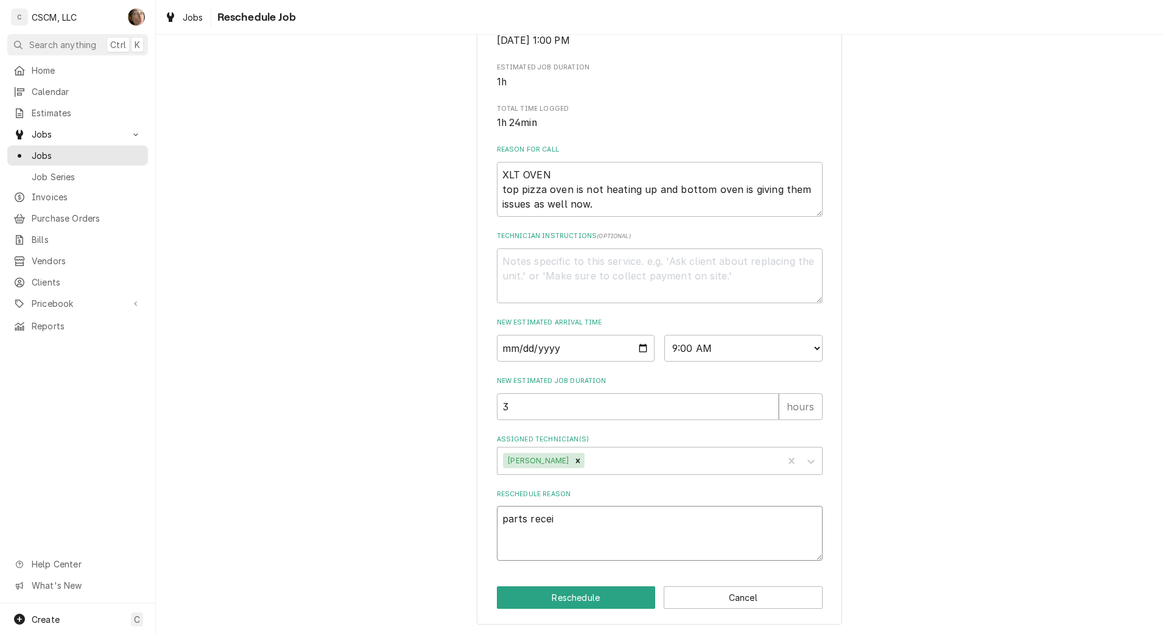
type textarea "parts receiv"
type textarea "x"
type textarea "parts recei"
type textarea "x"
type textarea "parts recev"
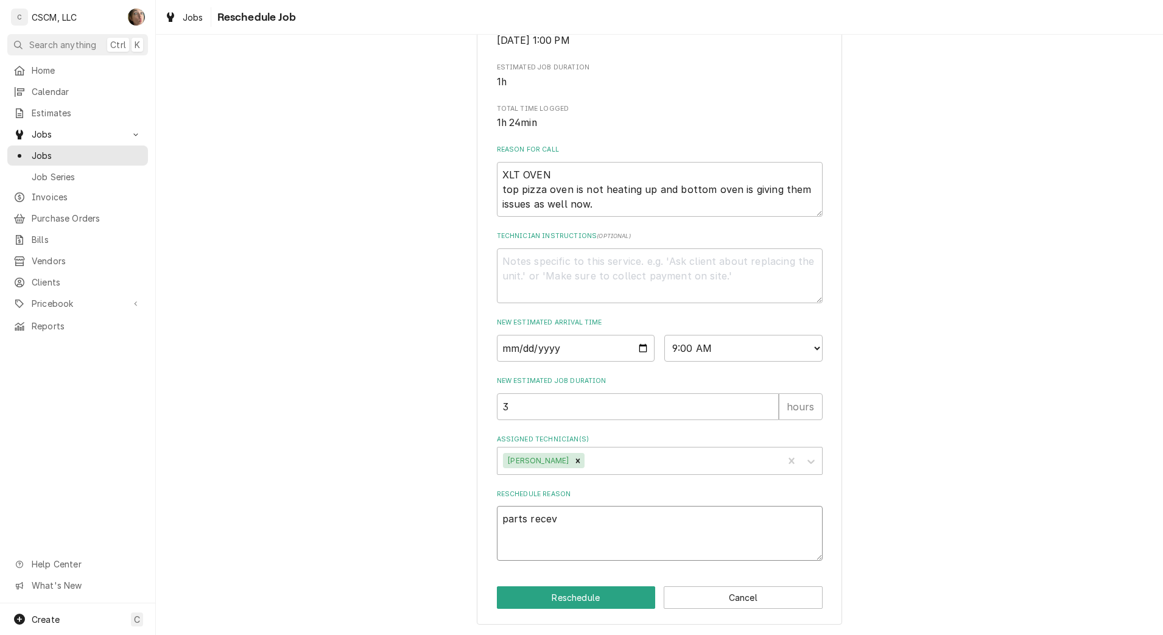
type textarea "x"
type textarea "parts rece"
type textarea "x"
type textarea "parts recei"
type textarea "x"
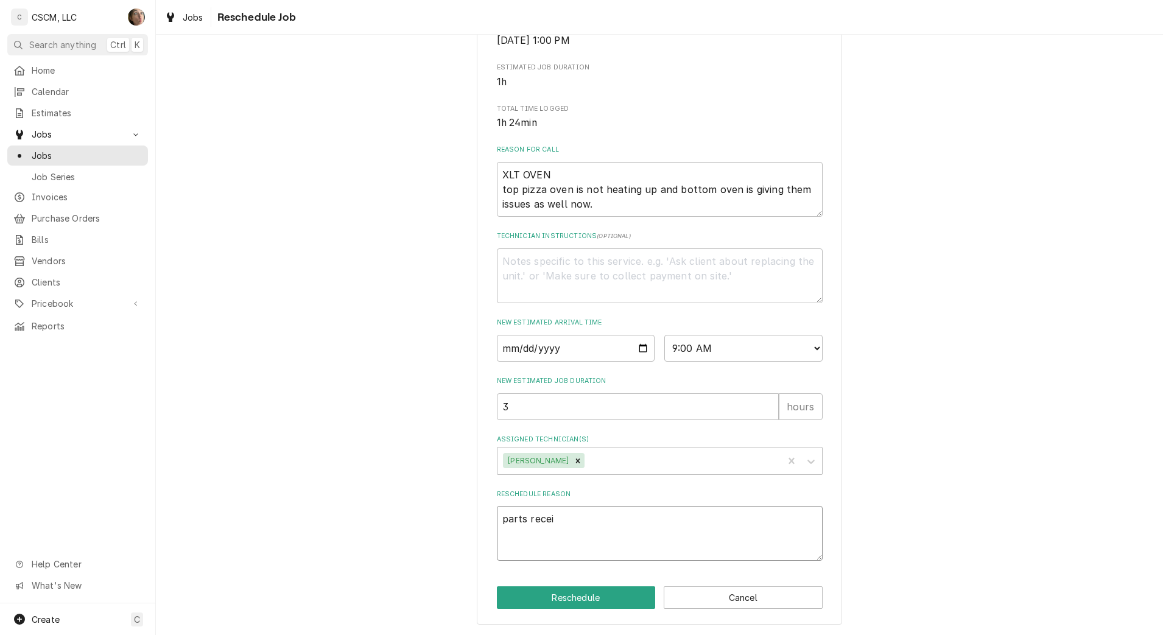
type textarea "parts receiv"
type textarea "x"
type textarea "parts receive"
type textarea "x"
type textarea "parts received"
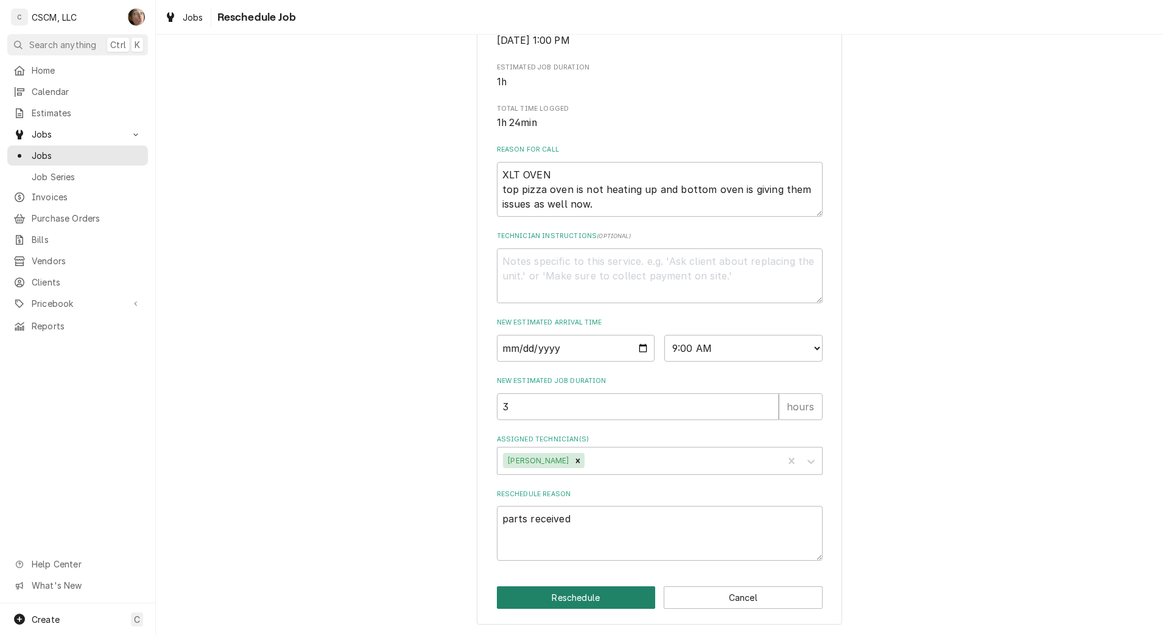
click at [602, 593] on button "Reschedule" at bounding box center [576, 598] width 159 height 23
type textarea "x"
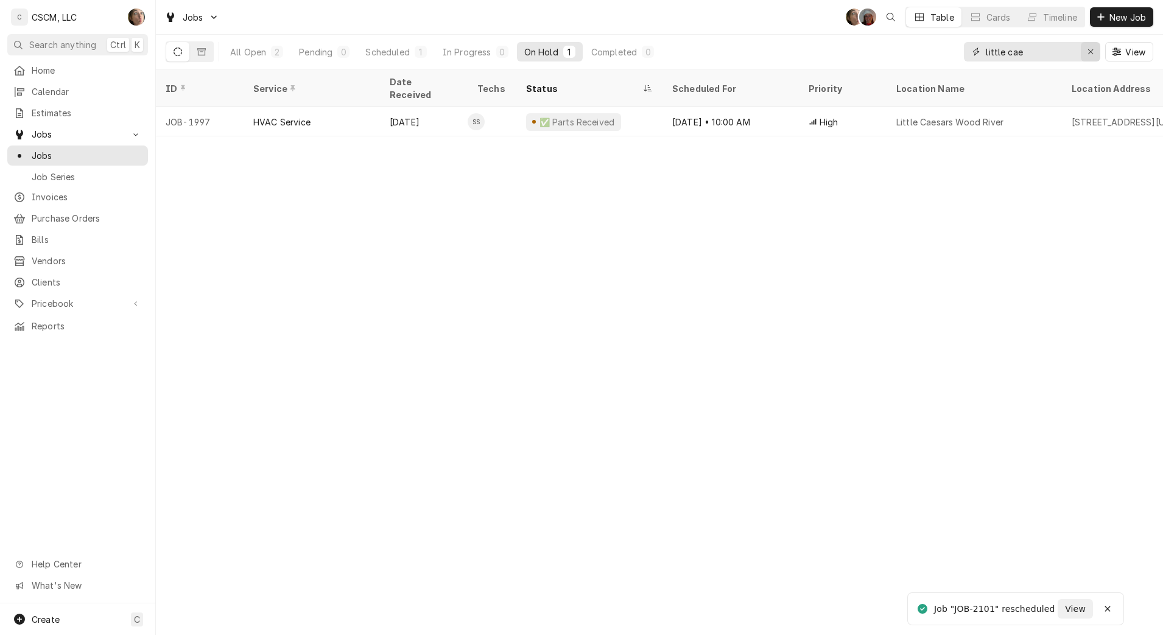
click at [1093, 51] on icon "Erase input" at bounding box center [1091, 52] width 7 height 9
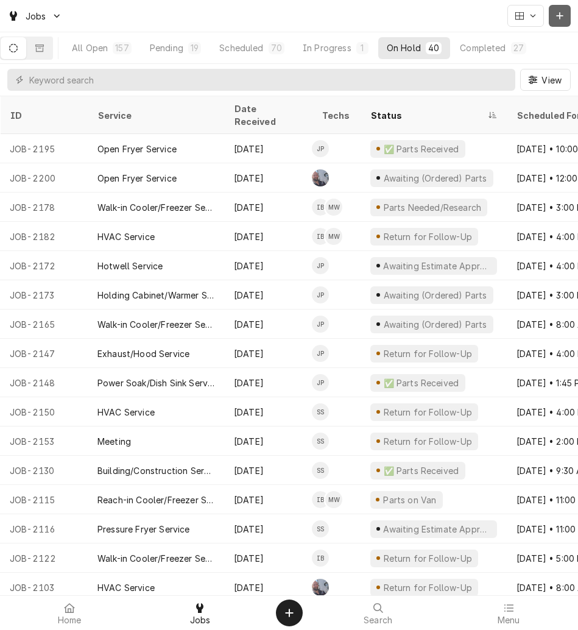
click at [560, 22] on button "Dynamic Content Wrapper" at bounding box center [560, 16] width 22 height 22
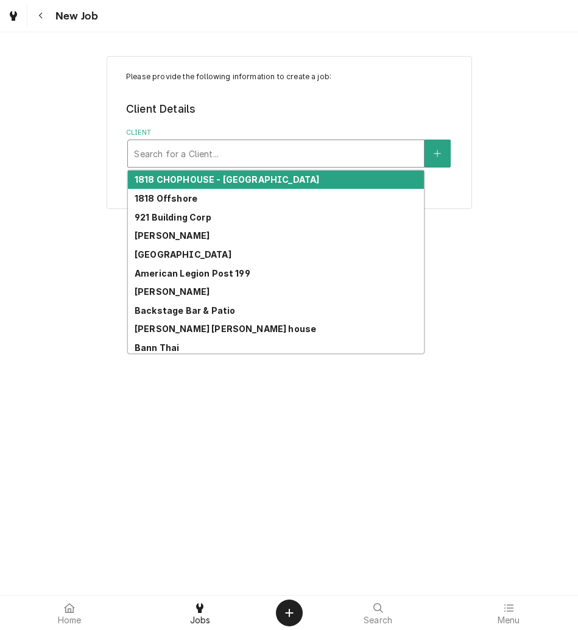
click at [198, 144] on div "Client" at bounding box center [276, 154] width 284 height 22
type input "kbp"
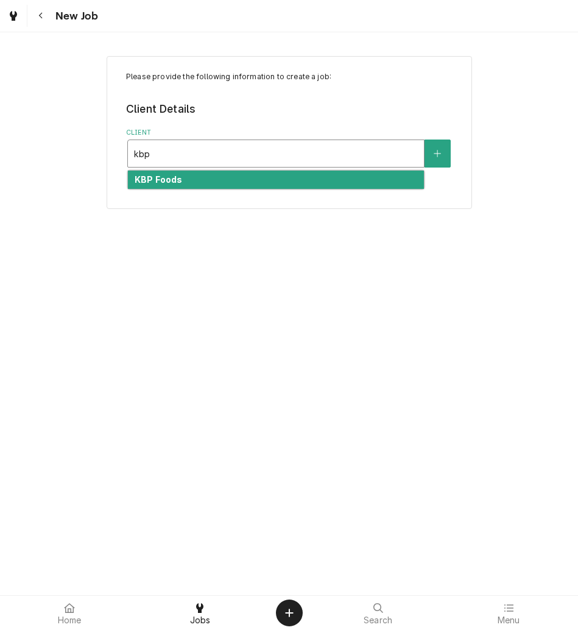
click at [194, 185] on div "KBP Foods" at bounding box center [276, 180] width 296 height 19
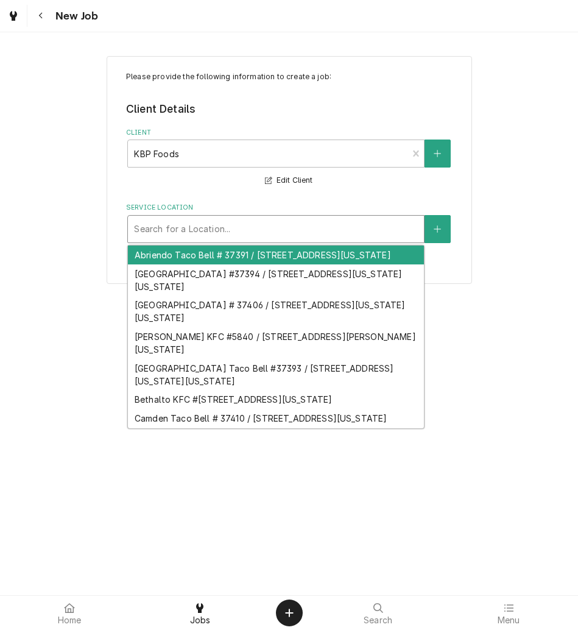
click at [202, 230] on div "Service Location" at bounding box center [276, 229] width 284 height 22
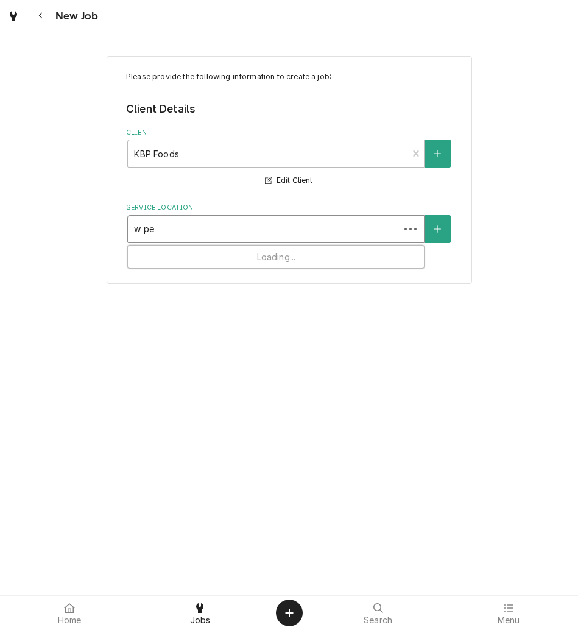
type input "w pea"
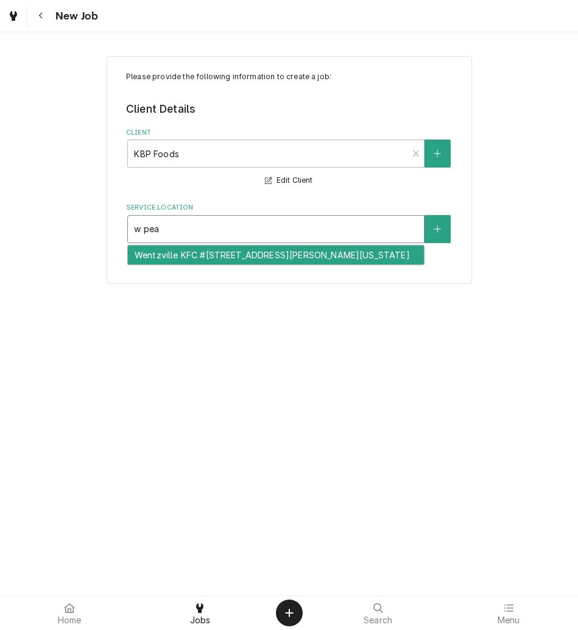
click at [197, 264] on div "Wentzville KFC #[STREET_ADDRESS][PERSON_NAME][US_STATE]" at bounding box center [276, 254] width 296 height 19
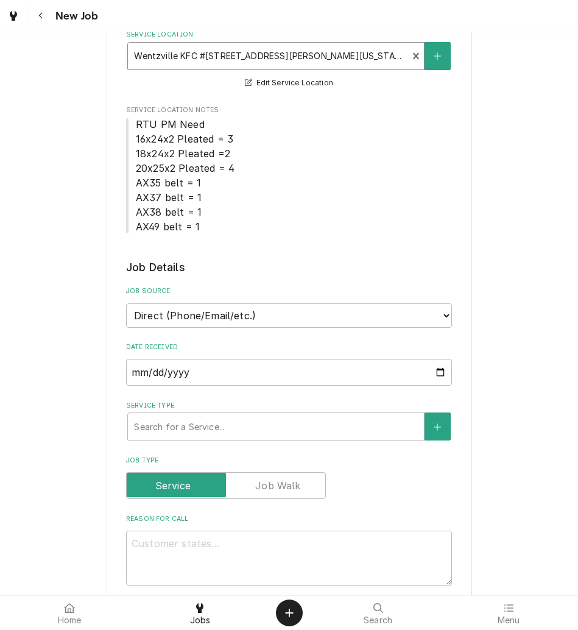
scroll to position [174, 0]
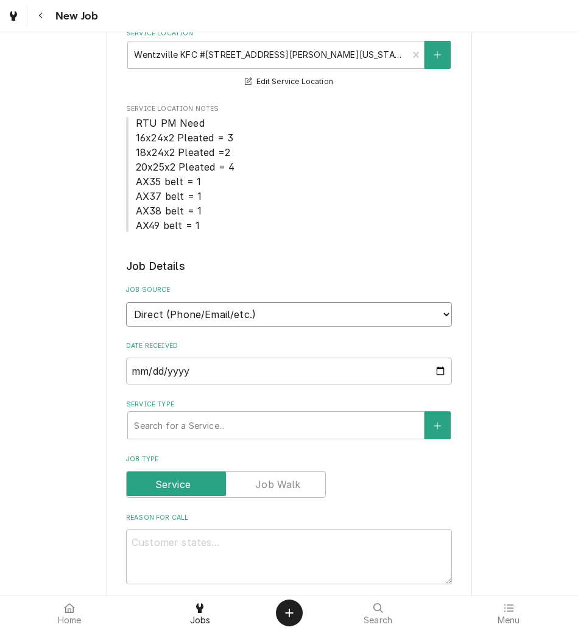
click at [199, 309] on select "Direct (Phone/Email/etc.) Other" at bounding box center [289, 314] width 326 height 24
select select "100"
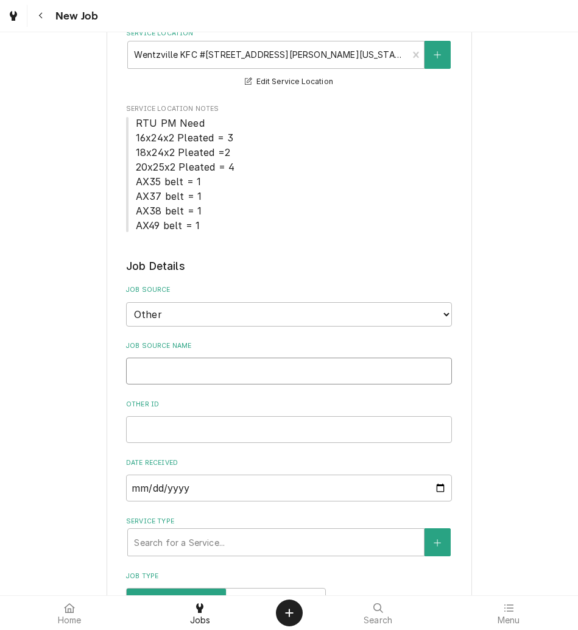
click at [188, 359] on input "Job Source Name" at bounding box center [289, 371] width 326 height 27
type textarea "x"
type input "V"
type textarea "x"
type input "Ve"
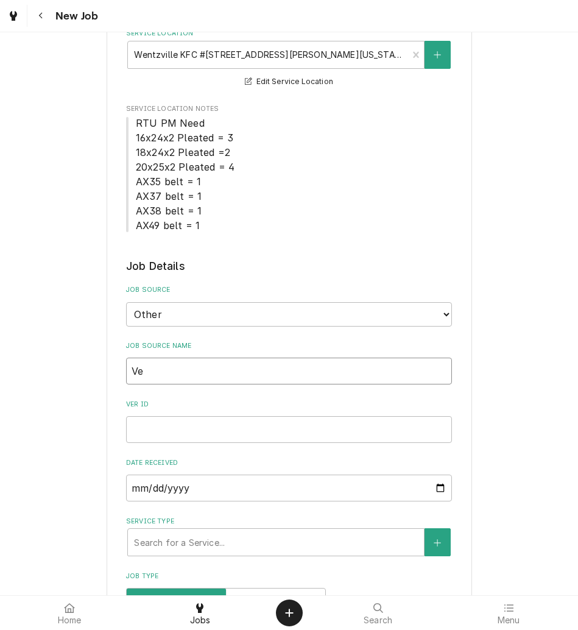
type textarea "x"
type input "Veri"
type textarea "x"
type input "Verid"
type textarea "x"
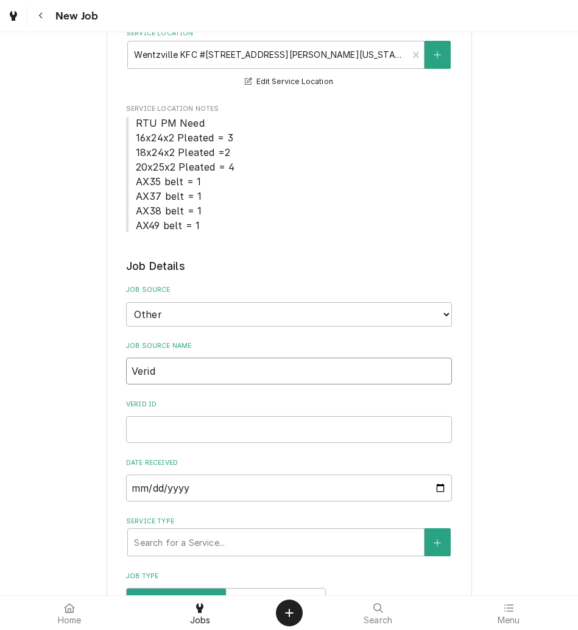
type input "Verida"
type textarea "x"
type input "Verid"
type textarea "x"
type input "Veri"
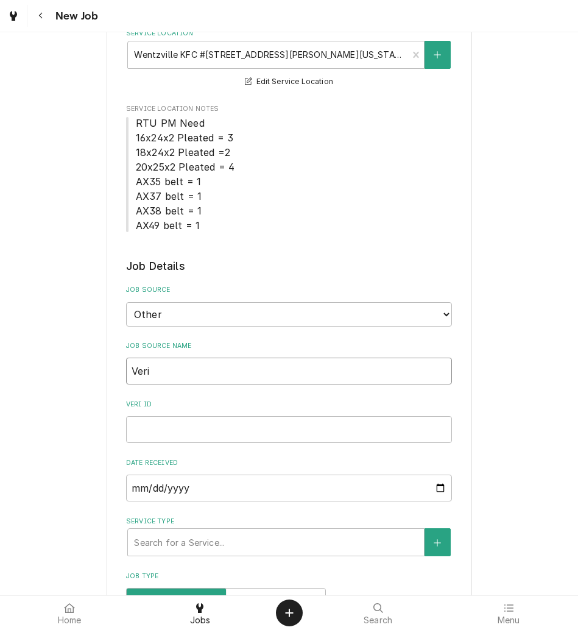
type textarea "x"
type input "Veris"
type textarea "x"
type input "Verisa"
type textarea "x"
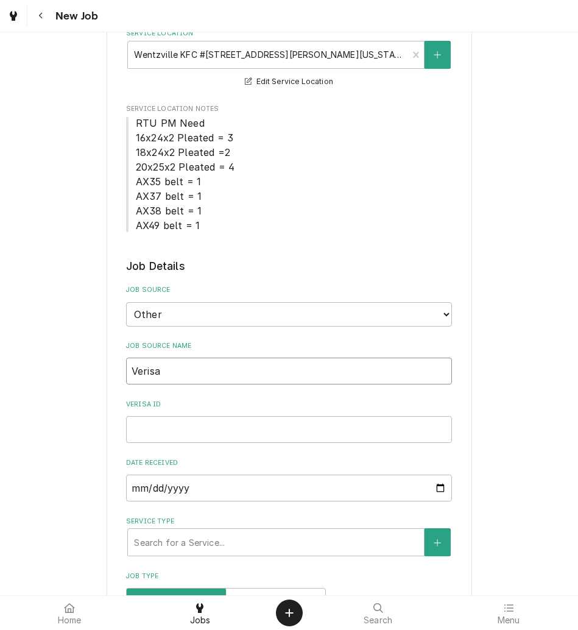
type input "Verisae"
type textarea "x"
type input "Verisae"
click at [190, 422] on input "Verisae ID" at bounding box center [289, 429] width 326 height 27
paste input "72081389"
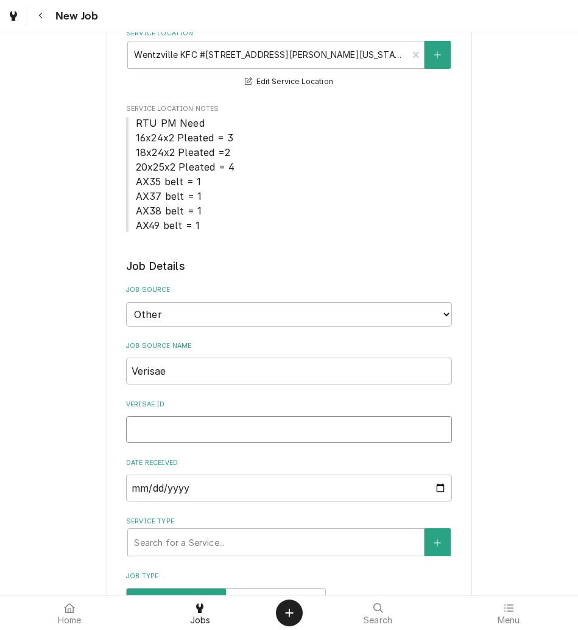
type input "72081389"
type textarea "x"
type input "72081389"
click at [41, 316] on div "Please provide the following information to create a job: Client Details Client…" at bounding box center [289, 629] width 578 height 1516
